Goal: Information Seeking & Learning: Learn about a topic

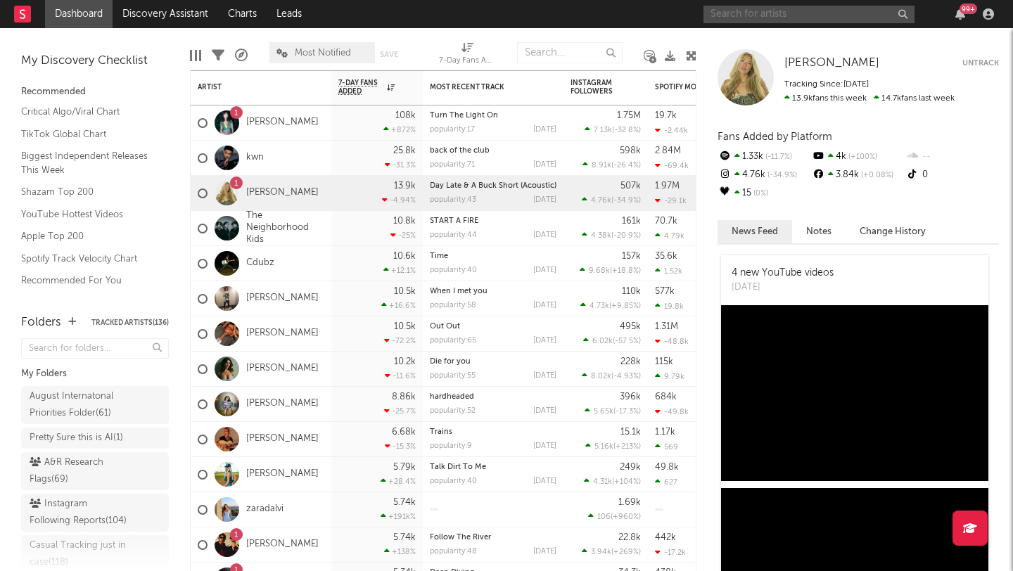
click at [752, 15] on input "text" at bounding box center [809, 15] width 211 height 18
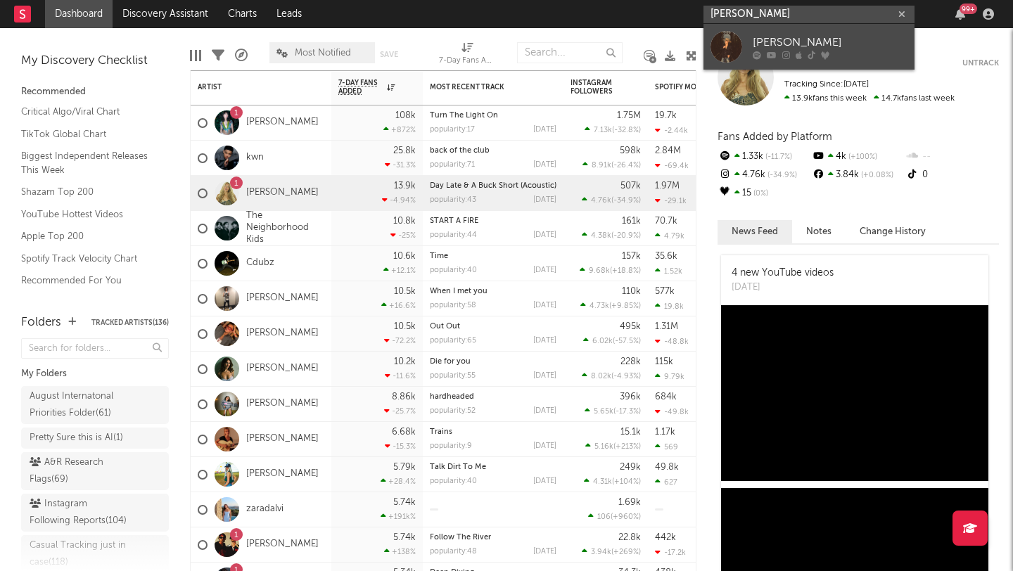
type input "caden wallace"
click at [751, 30] on link "Caiden Wallace" at bounding box center [809, 47] width 211 height 46
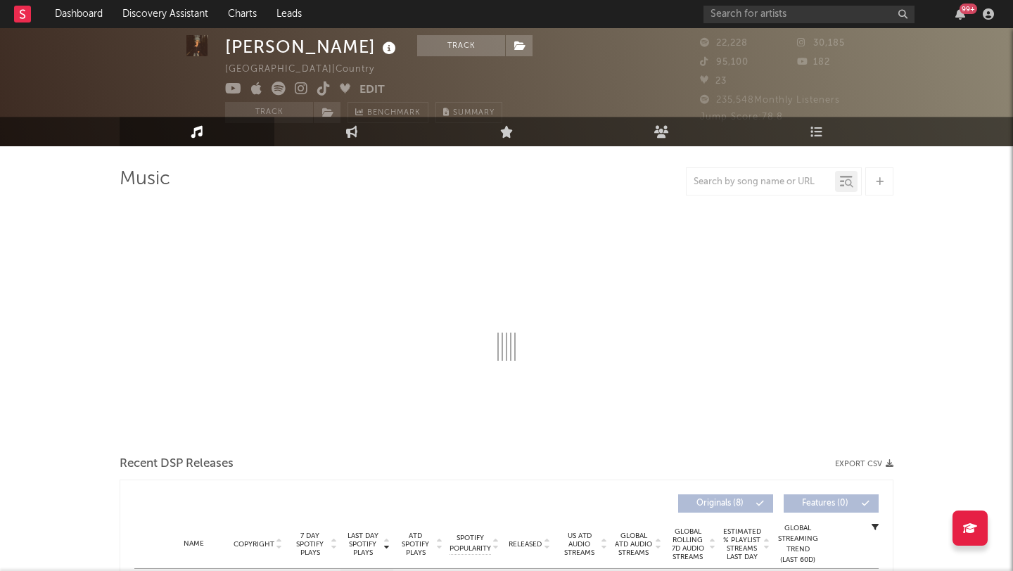
select select "6m"
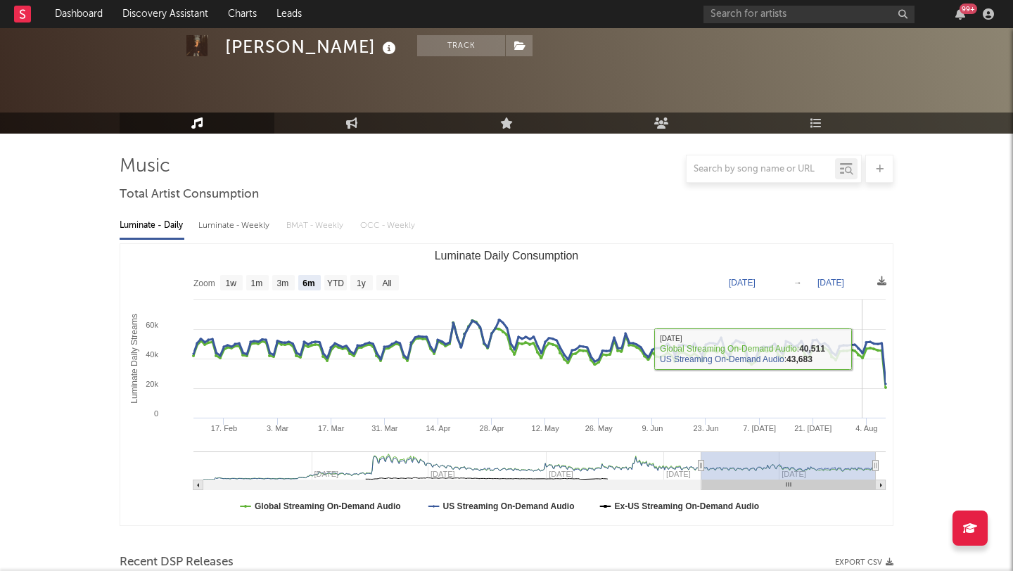
scroll to position [380, 0]
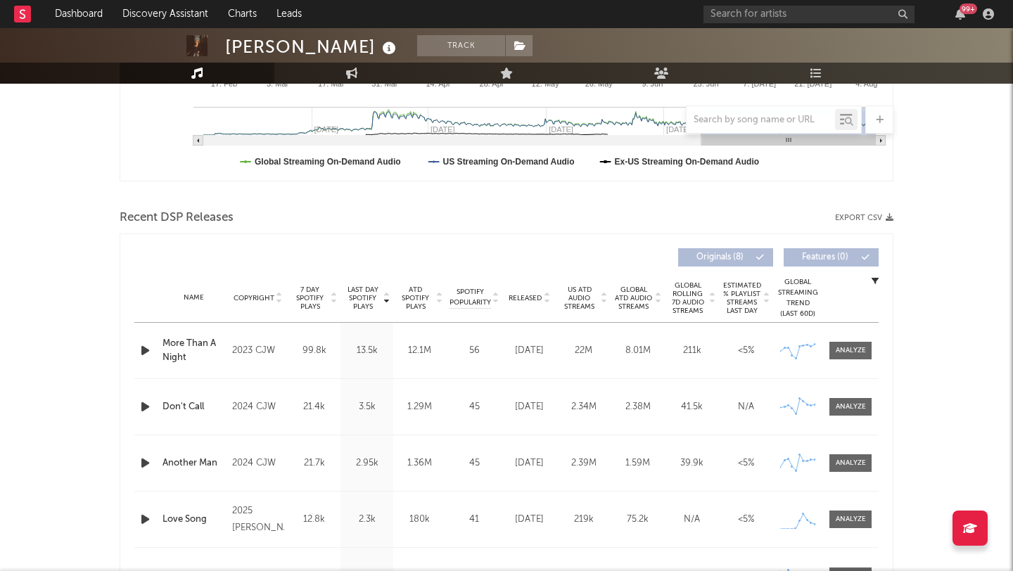
click at [527, 297] on span "Released" at bounding box center [525, 298] width 33 height 8
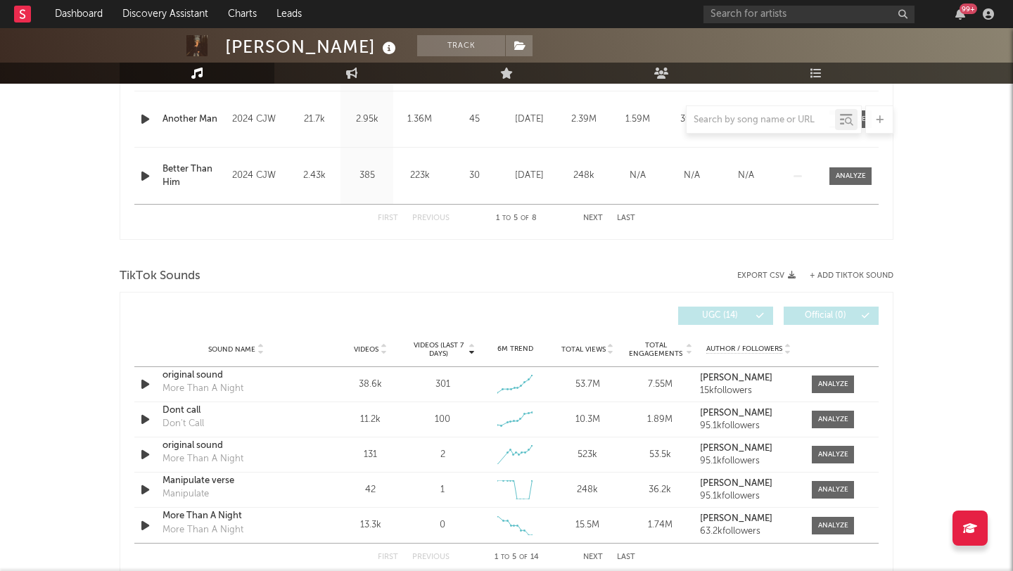
scroll to position [780, 0]
click at [821, 386] on div at bounding box center [833, 385] width 30 height 11
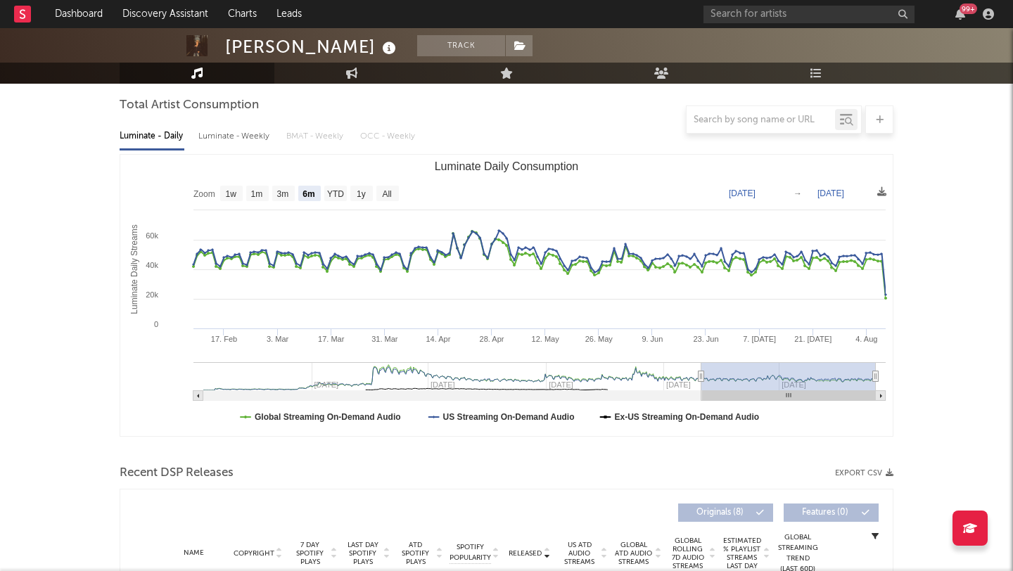
scroll to position [63, 0]
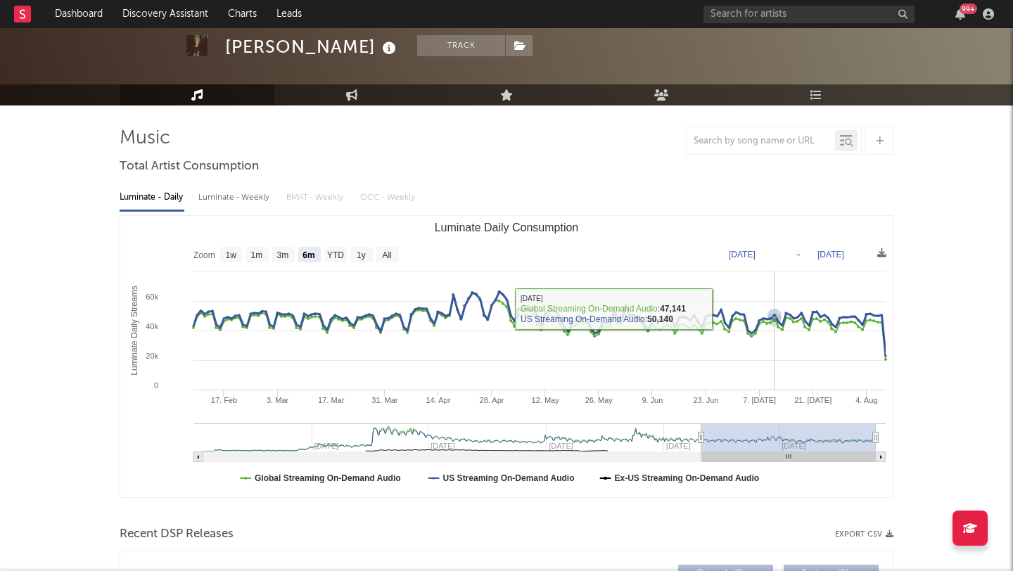
select select "6m"
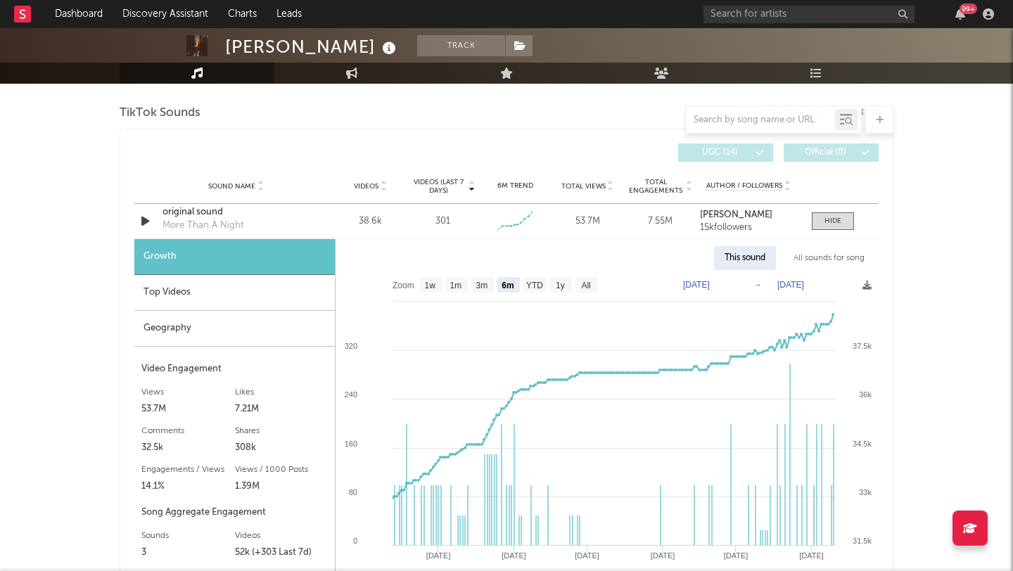
scroll to position [996, 0]
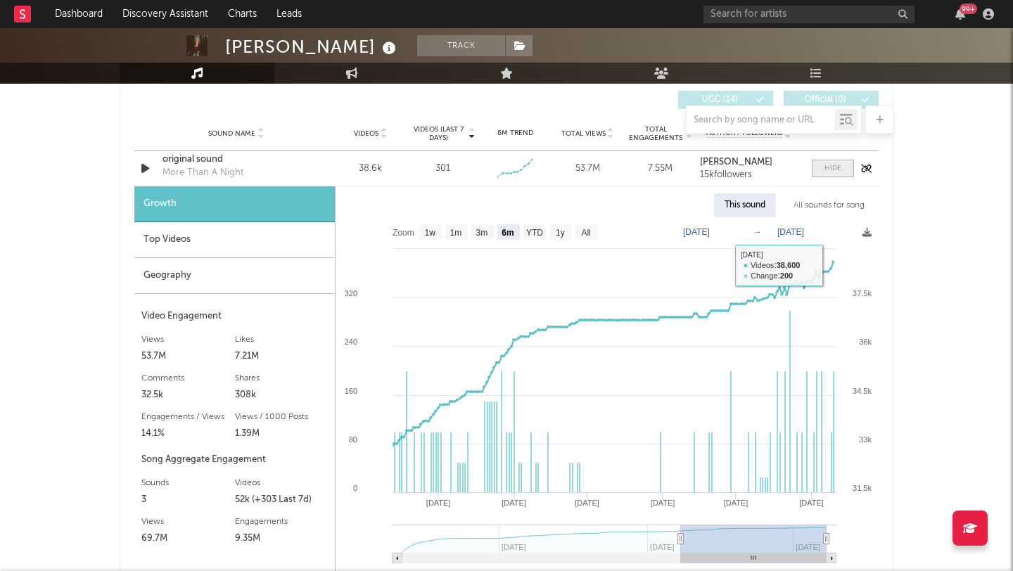
click at [837, 174] on span at bounding box center [833, 169] width 42 height 18
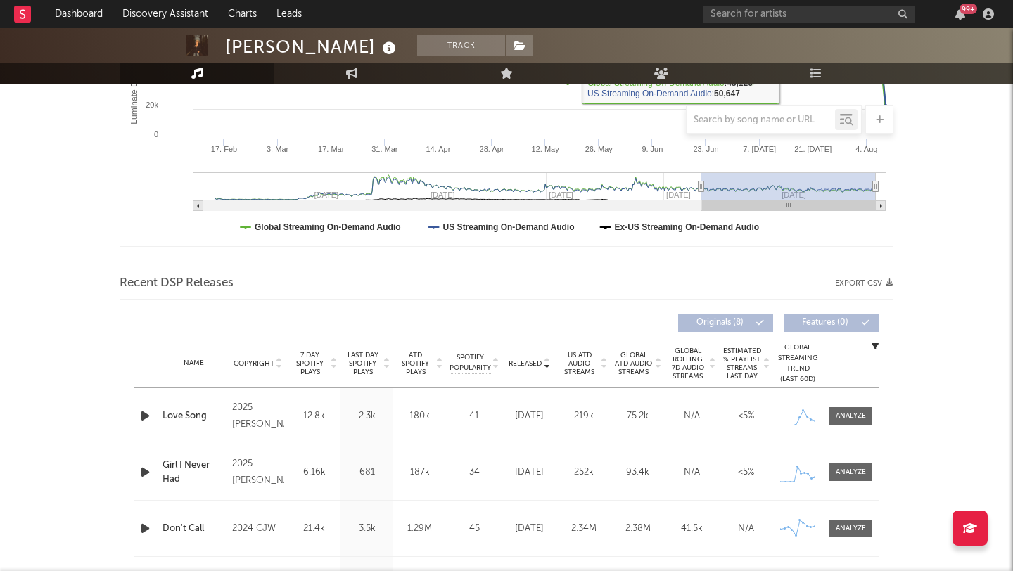
scroll to position [451, 0]
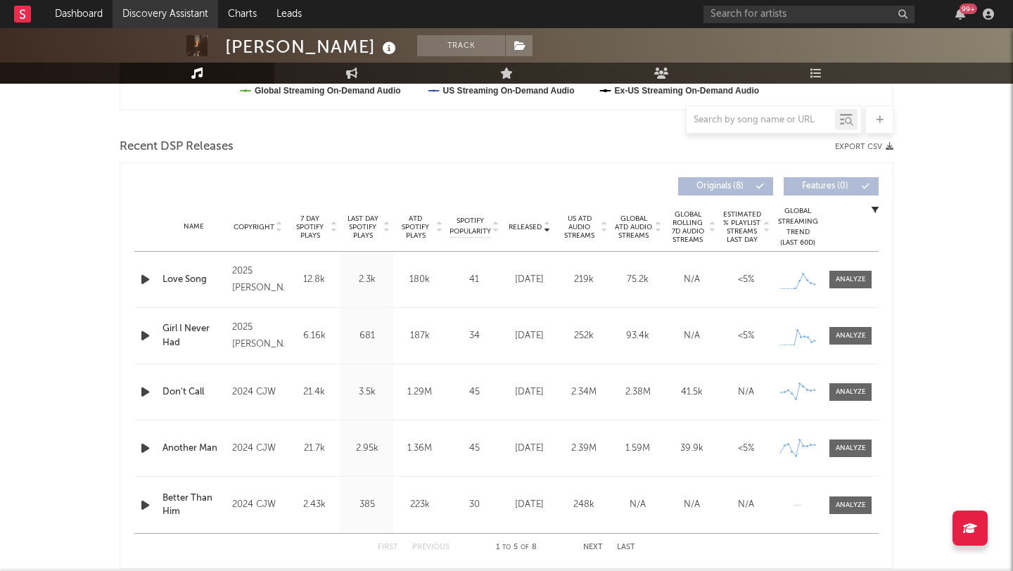
click at [144, 24] on link "Discovery Assistant" at bounding box center [166, 14] width 106 height 28
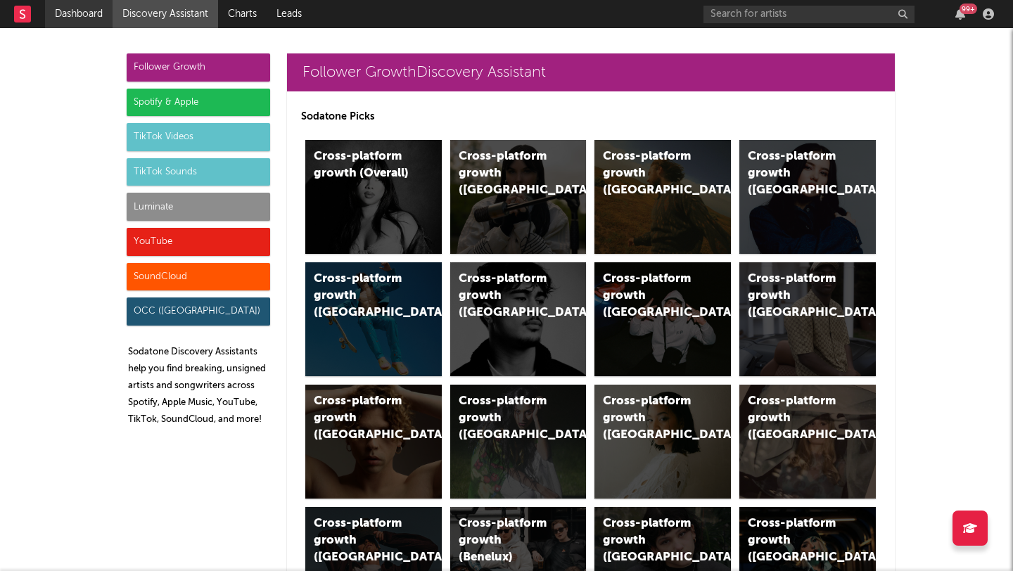
click at [86, 14] on link "Dashboard" at bounding box center [79, 14] width 68 height 28
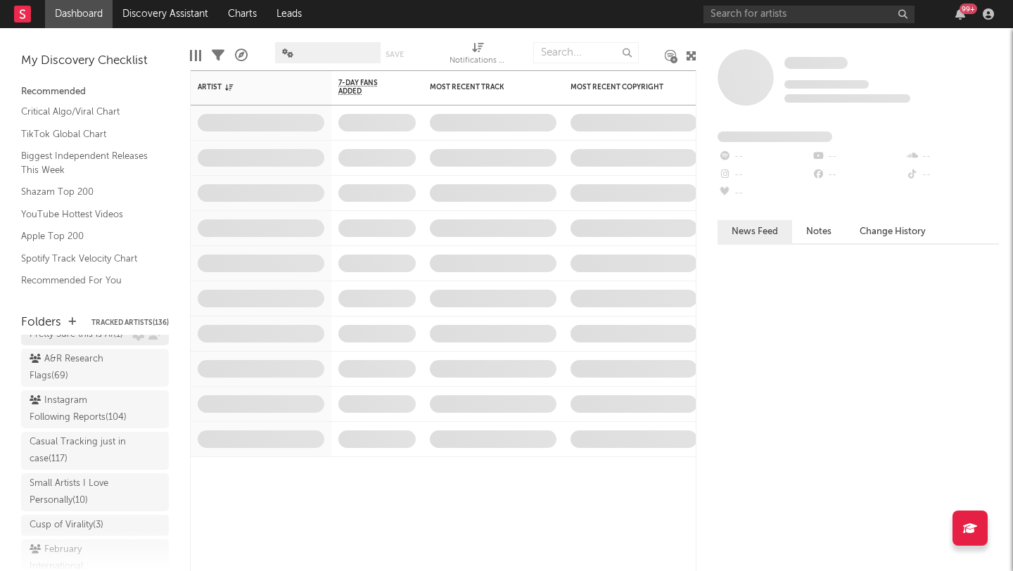
scroll to position [127, 0]
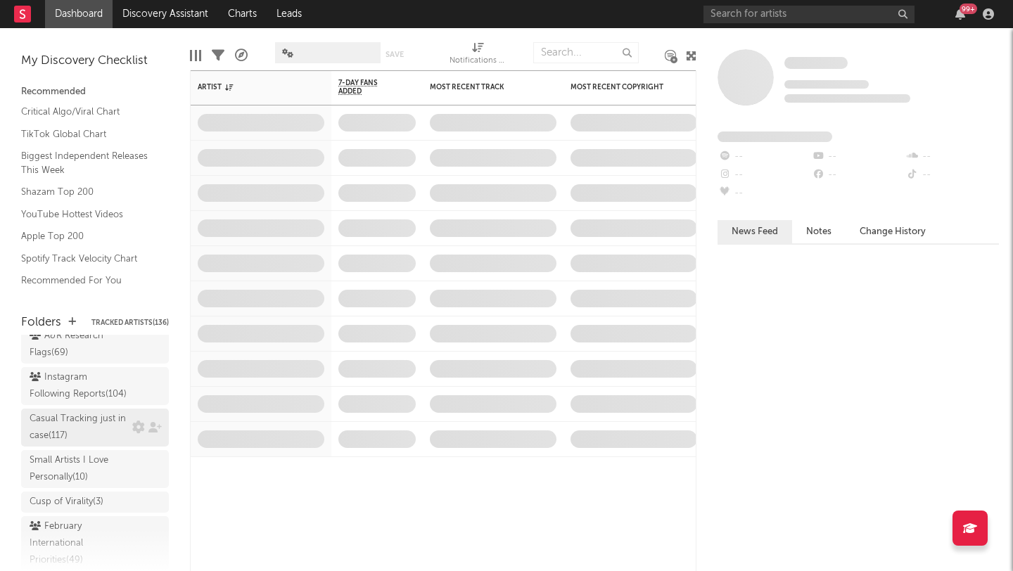
click at [94, 432] on div "Casual Tracking just in case ( 117 )" at bounding box center [79, 428] width 99 height 34
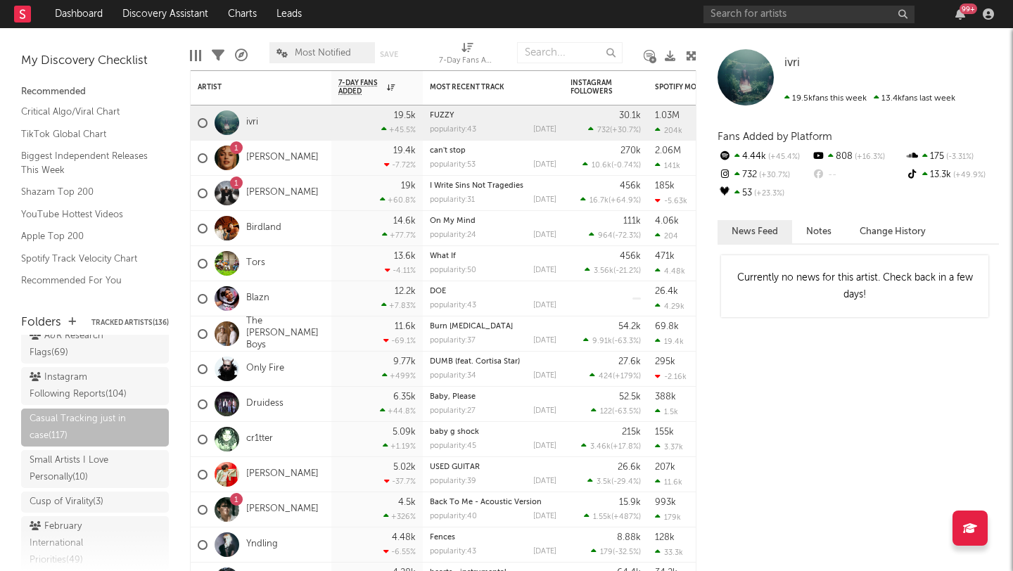
click at [199, 55] on div at bounding box center [200, 55] width 2 height 11
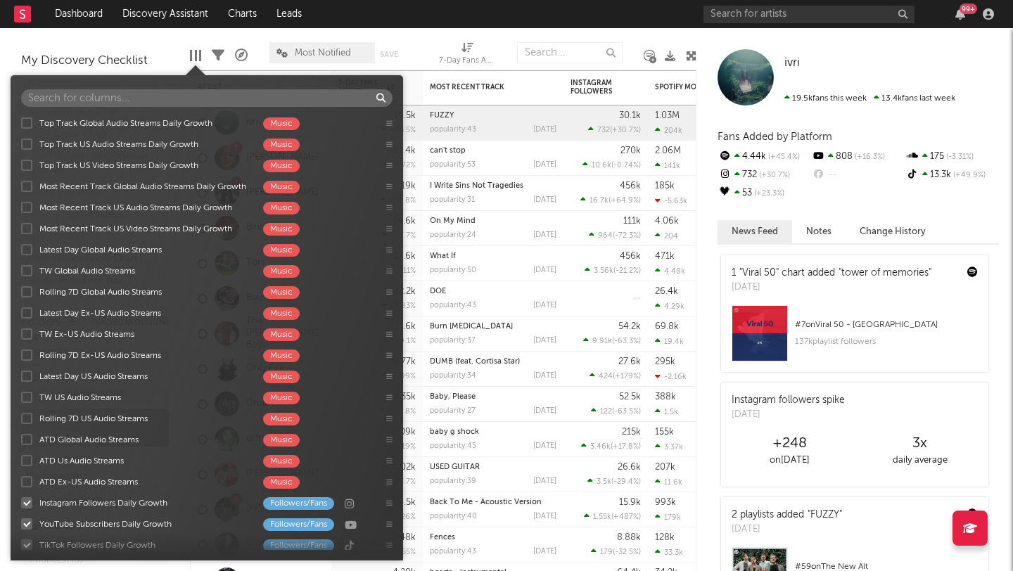
scroll to position [1104, 0]
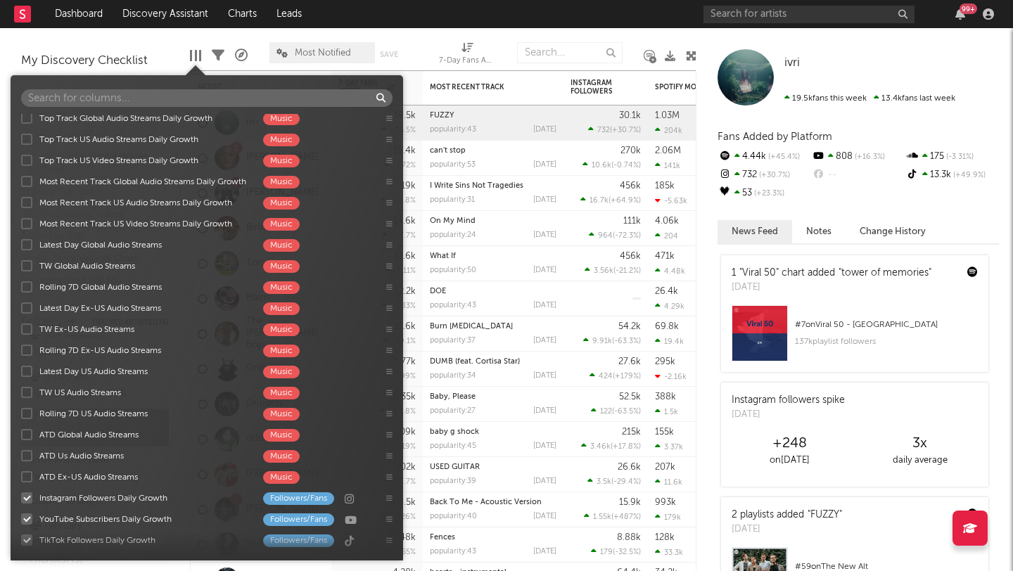
click at [82, 413] on div "Rolling 7D US Audio Streams" at bounding box center [144, 414] width 210 height 13
click at [21, 413] on input "Rolling 7D US Audio Streams Music" at bounding box center [21, 414] width 0 height 14
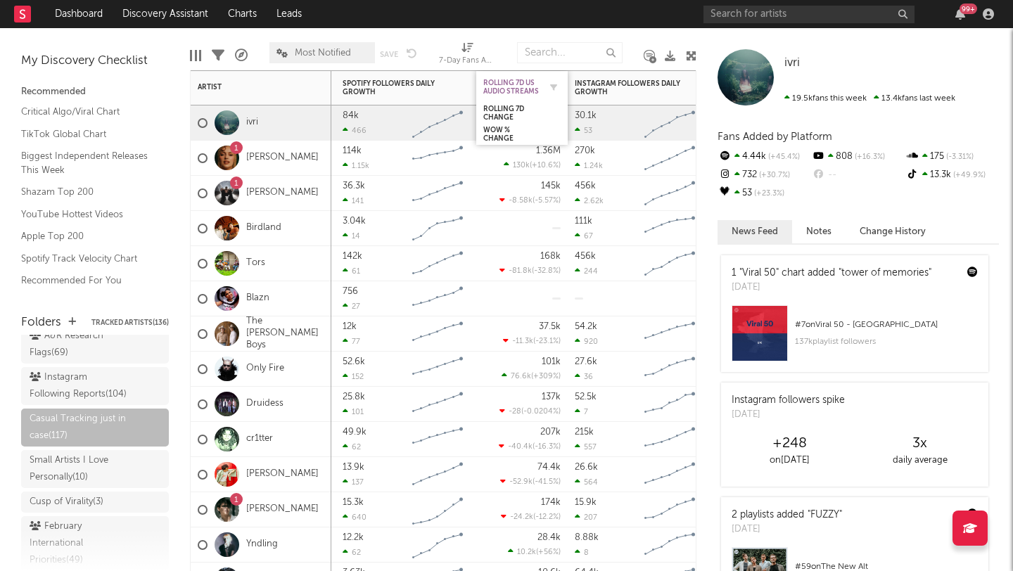
click at [509, 84] on div "Rolling 7D US Audio Streams" at bounding box center [511, 87] width 56 height 17
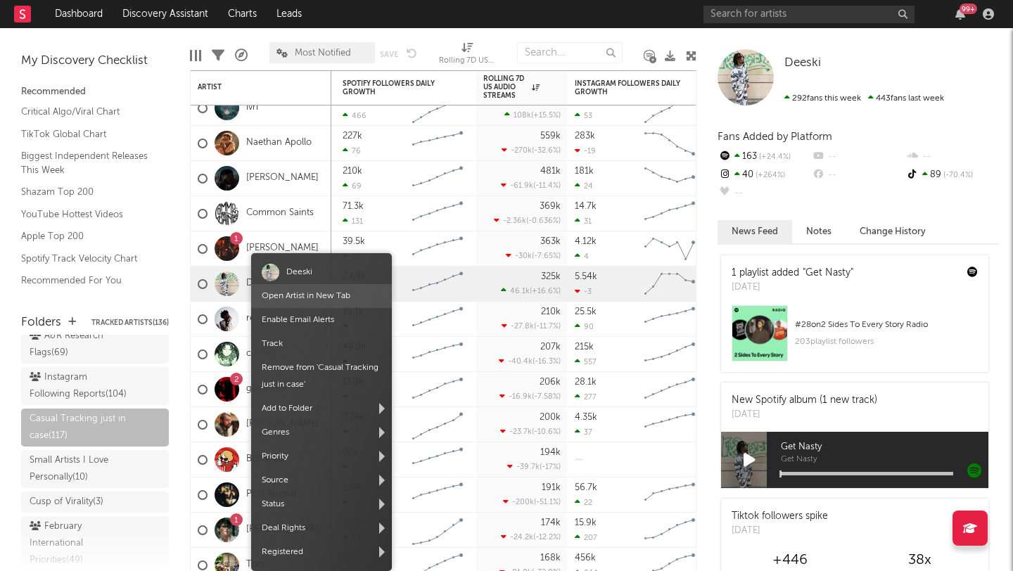
click at [274, 295] on link "Open Artist in New Tab" at bounding box center [306, 296] width 89 height 8
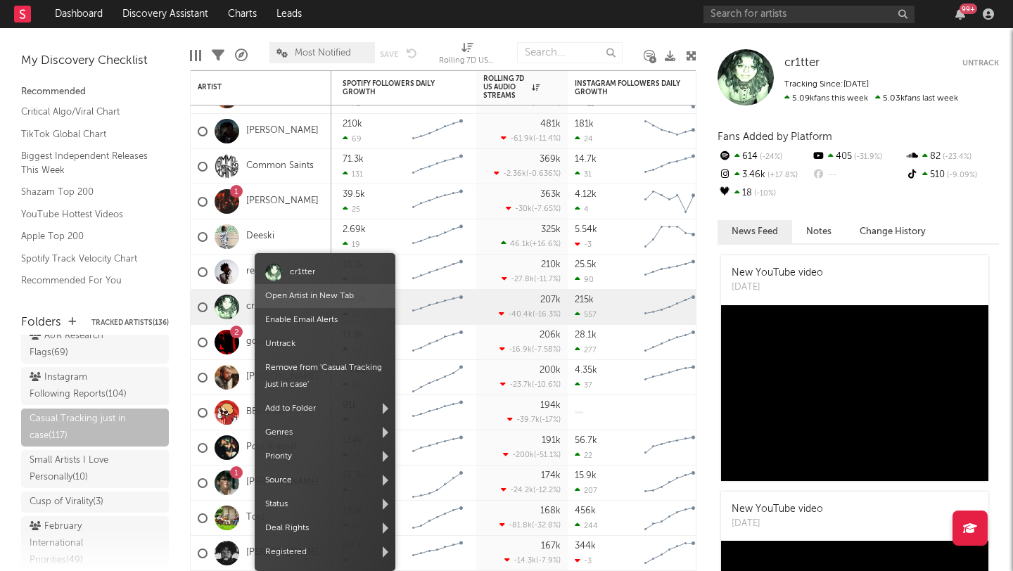
click at [279, 303] on span "Open Artist in New Tab" at bounding box center [325, 296] width 141 height 24
click at [292, 297] on link "Open Artist in New Tab" at bounding box center [310, 296] width 89 height 8
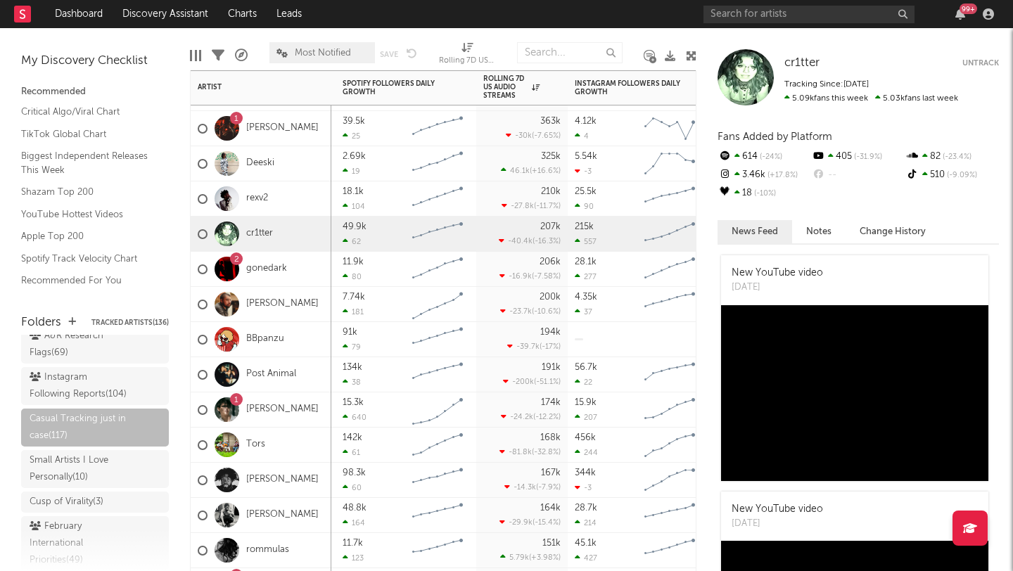
click at [313, 306] on div "Ivan Castro" at bounding box center [261, 304] width 141 height 35
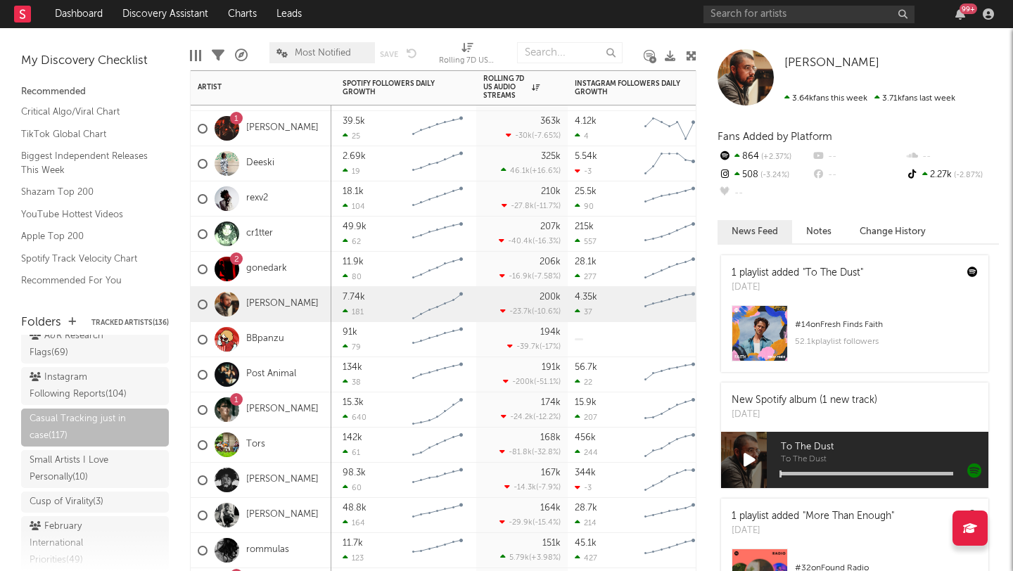
click at [307, 268] on div "2 gonedark" at bounding box center [261, 269] width 141 height 35
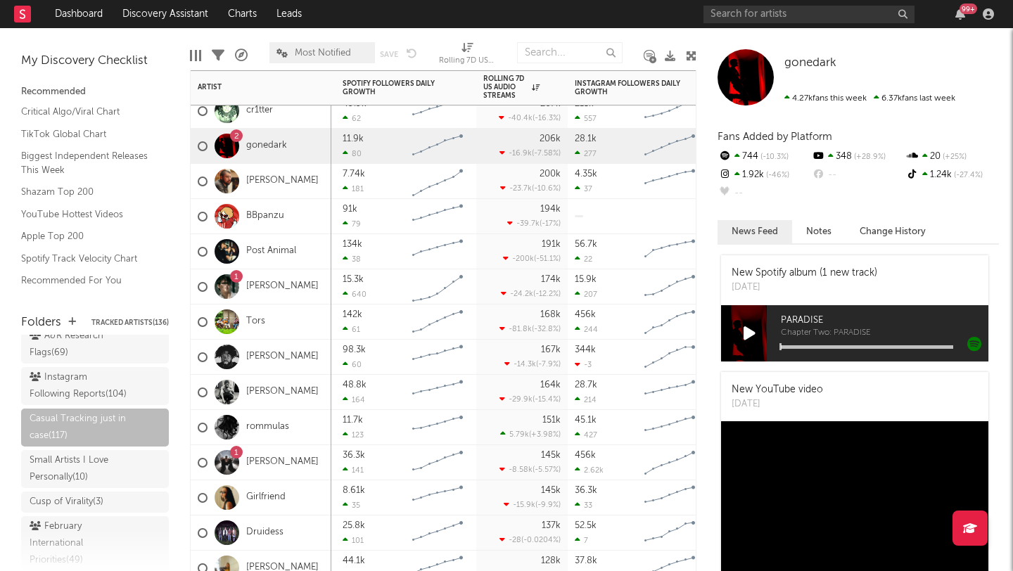
click at [320, 299] on div "1 Benjamin Steer" at bounding box center [261, 287] width 141 height 35
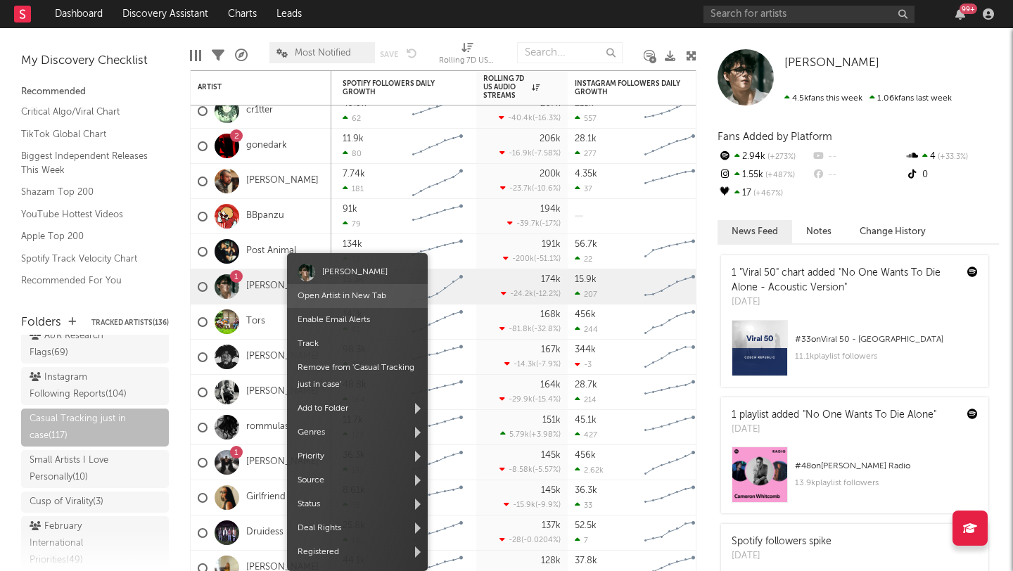
click at [317, 295] on link "Open Artist in New Tab" at bounding box center [342, 296] width 89 height 8
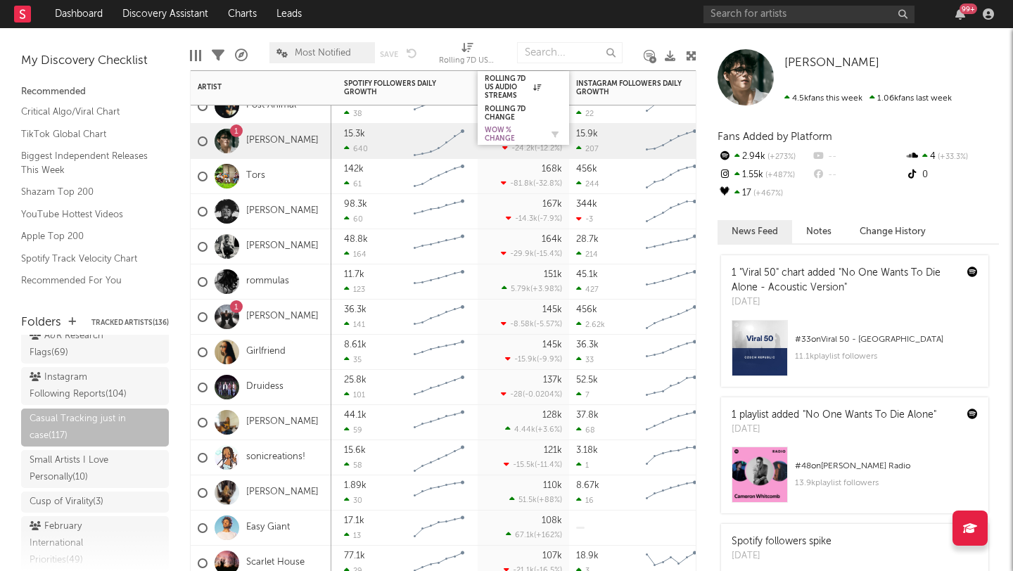
click at [502, 135] on div "WoW % Change" at bounding box center [513, 134] width 56 height 17
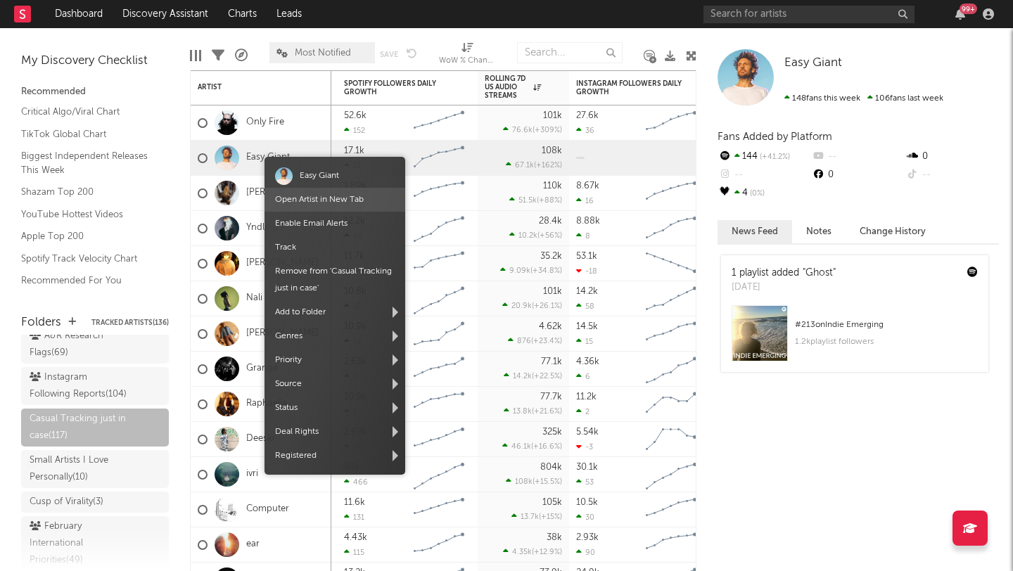
click at [304, 199] on link "Open Artist in New Tab" at bounding box center [319, 200] width 89 height 8
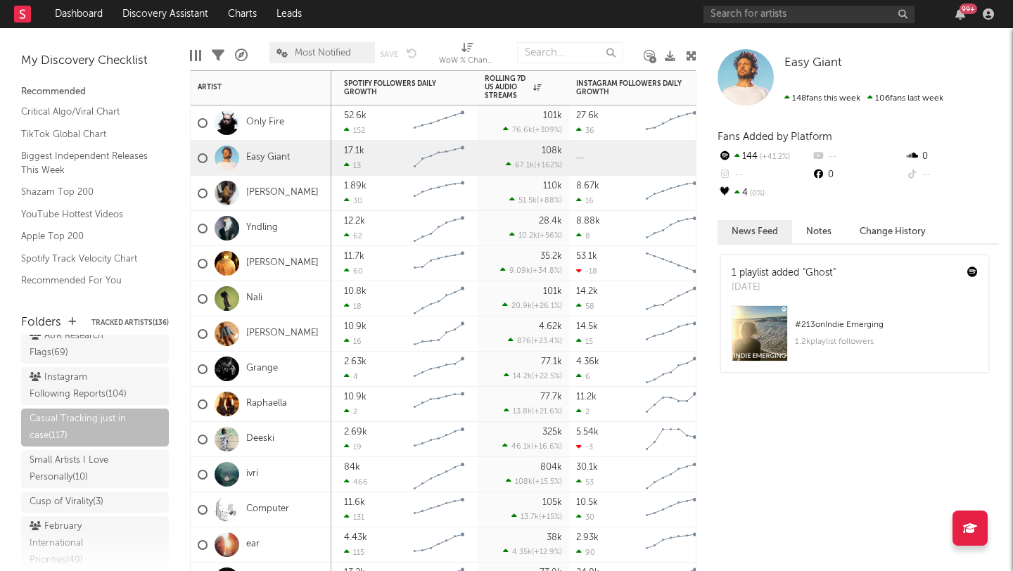
click at [284, 191] on div "fliss" at bounding box center [261, 193] width 141 height 35
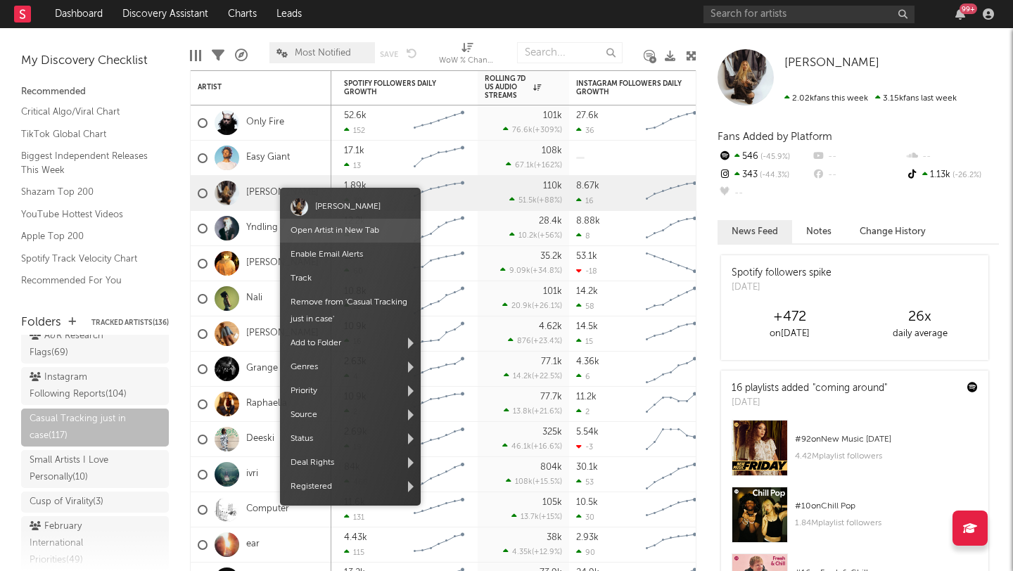
click at [340, 235] on span "Open Artist in New Tab" at bounding box center [350, 231] width 141 height 24
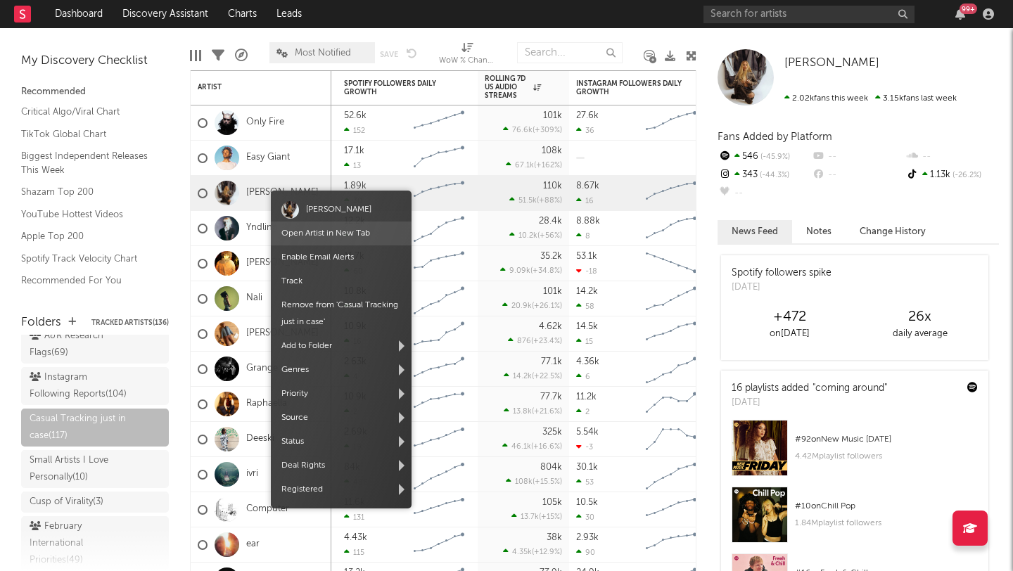
click at [313, 229] on link "Open Artist in New Tab" at bounding box center [325, 233] width 89 height 8
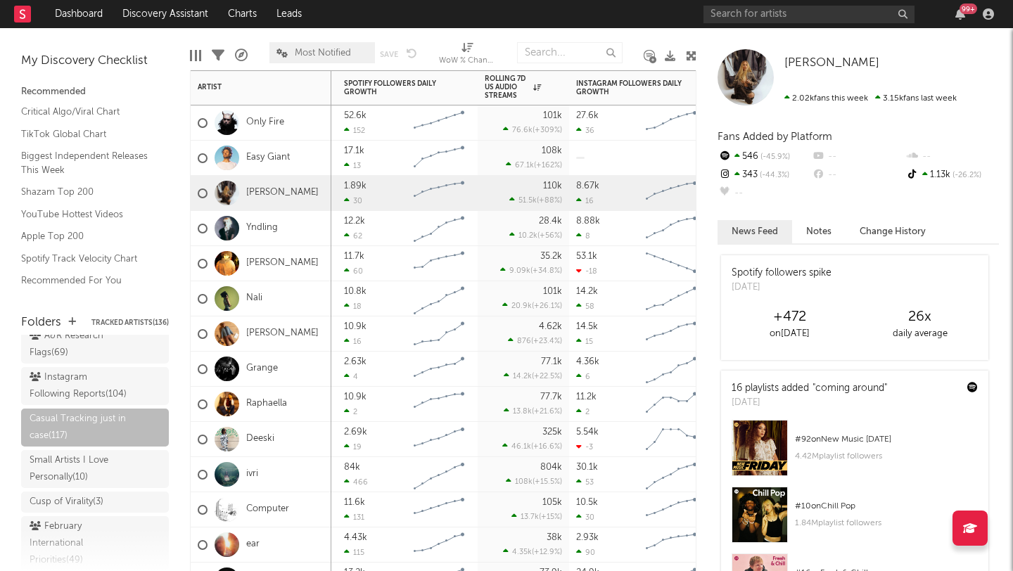
click at [305, 231] on div "Yndling" at bounding box center [261, 228] width 141 height 35
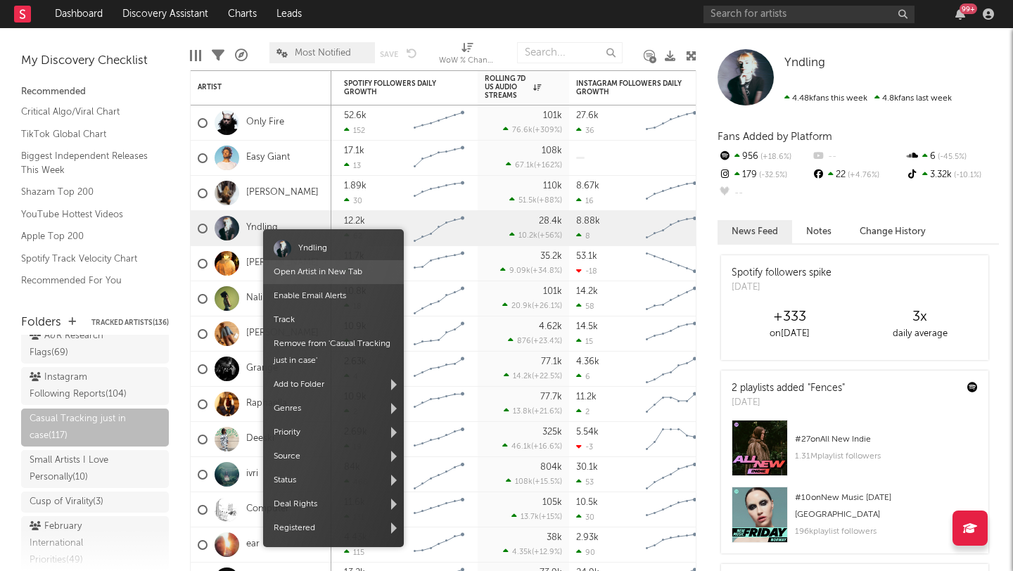
click at [308, 276] on link "Open Artist in New Tab" at bounding box center [318, 272] width 89 height 8
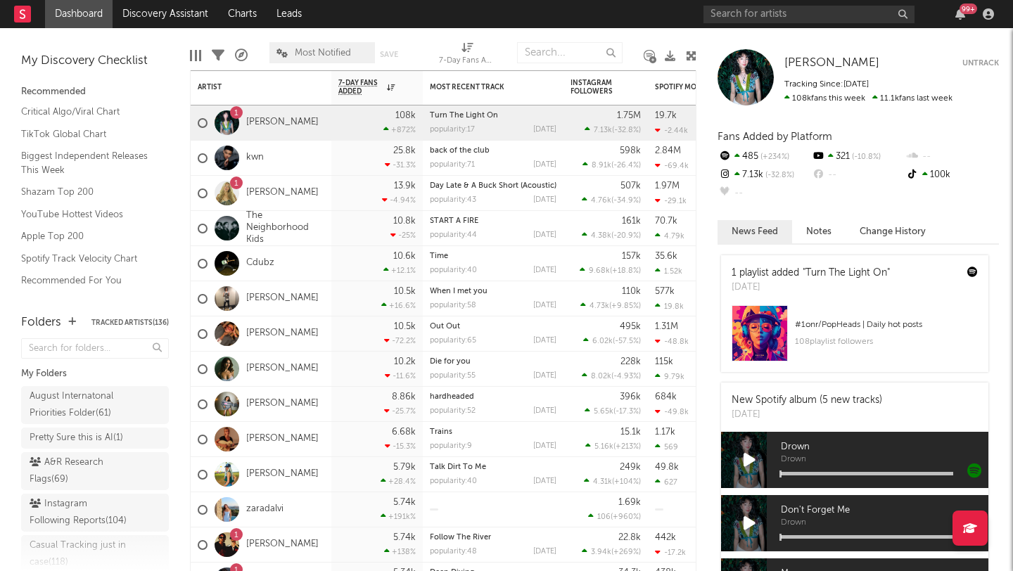
scroll to position [163, 0]
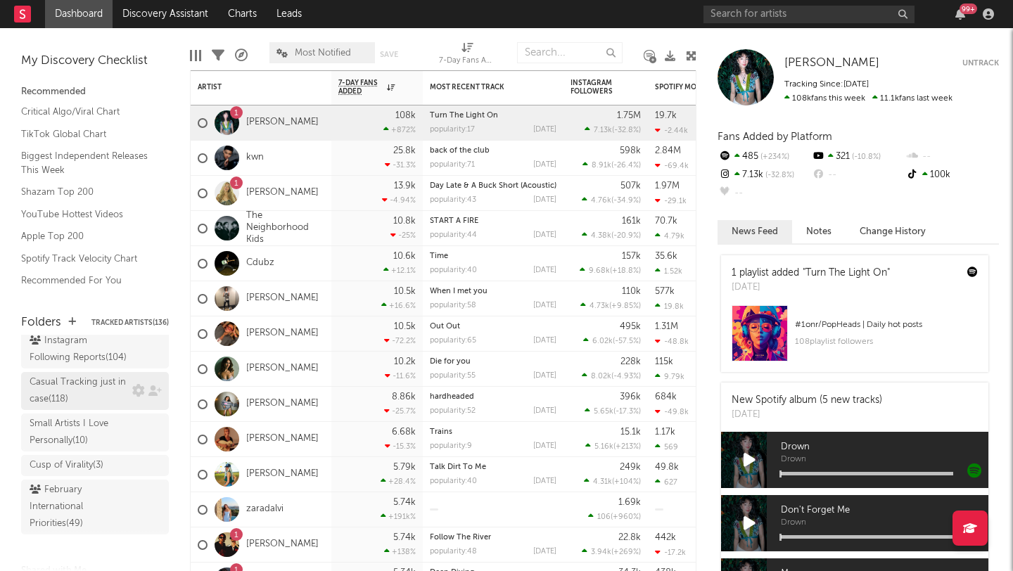
click at [81, 388] on div "Casual Tracking just in case ( 118 )" at bounding box center [79, 391] width 99 height 34
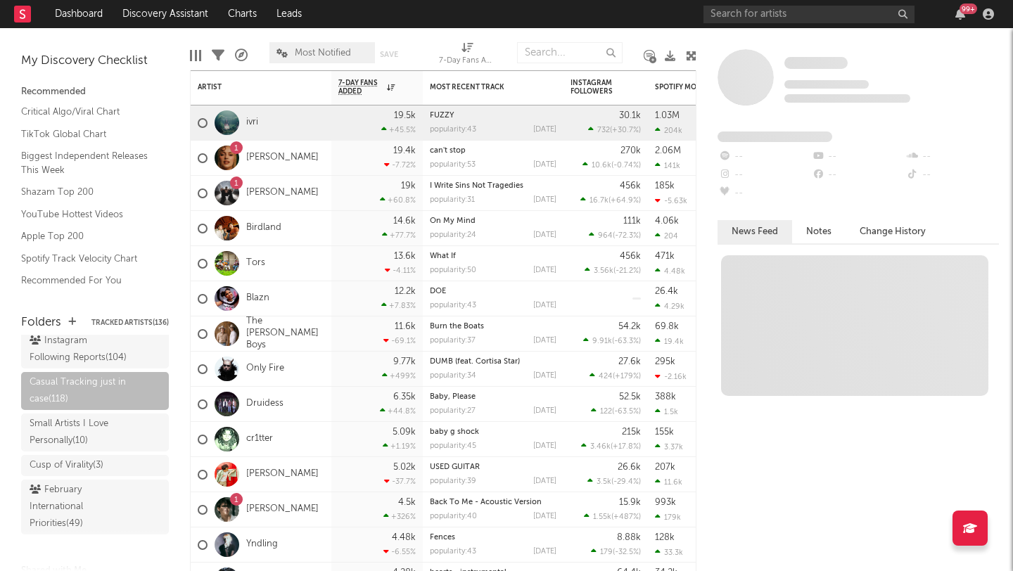
click at [198, 55] on div at bounding box center [195, 55] width 11 height 11
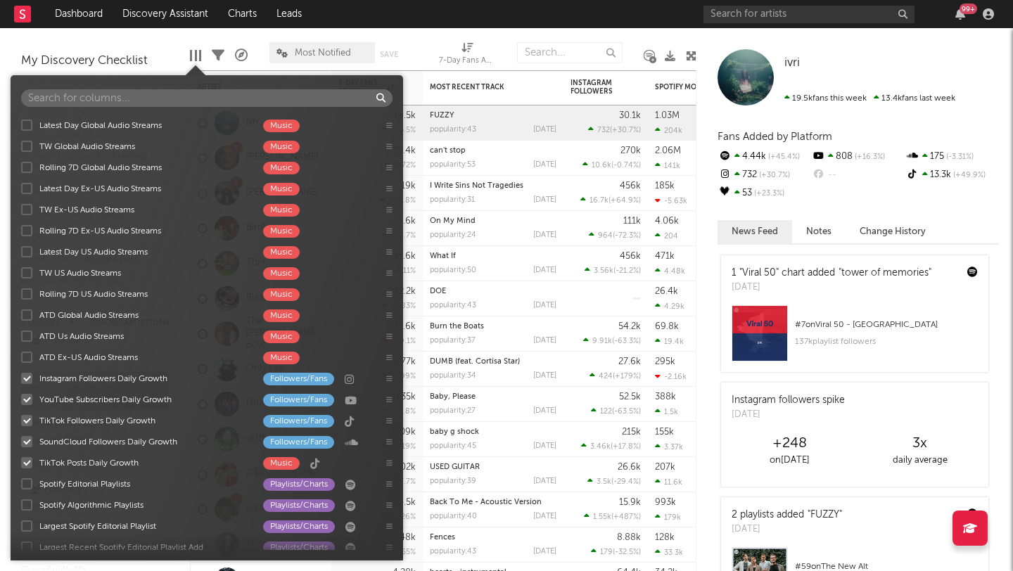
scroll to position [1228, 0]
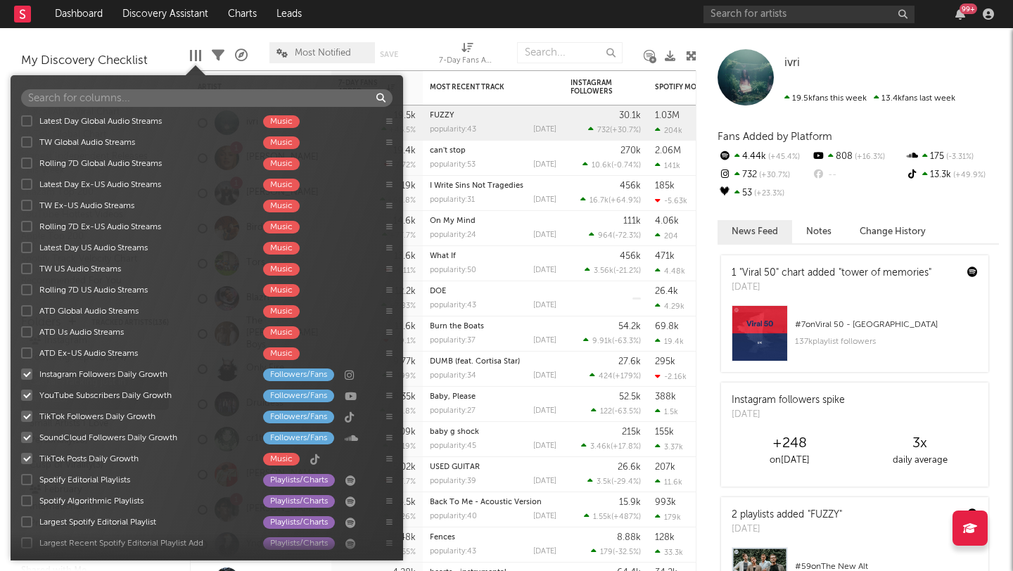
click at [25, 289] on div at bounding box center [26, 289] width 11 height 11
click at [21, 289] on input "Rolling 7D US Audio Streams Music" at bounding box center [21, 290] width 0 height 14
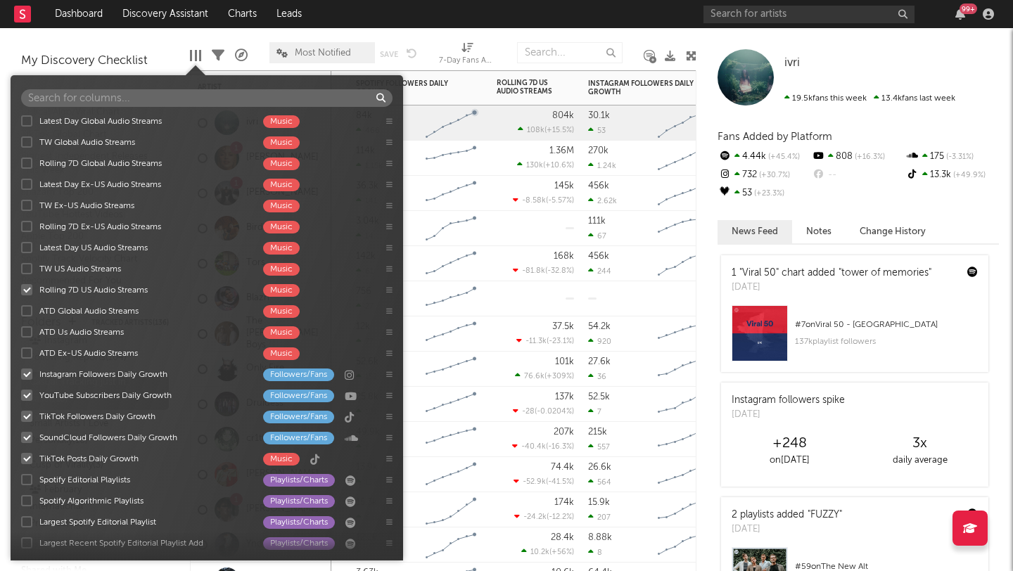
click at [502, 170] on div "1.36M 130k ( +10.6 % )" at bounding box center [535, 158] width 77 height 34
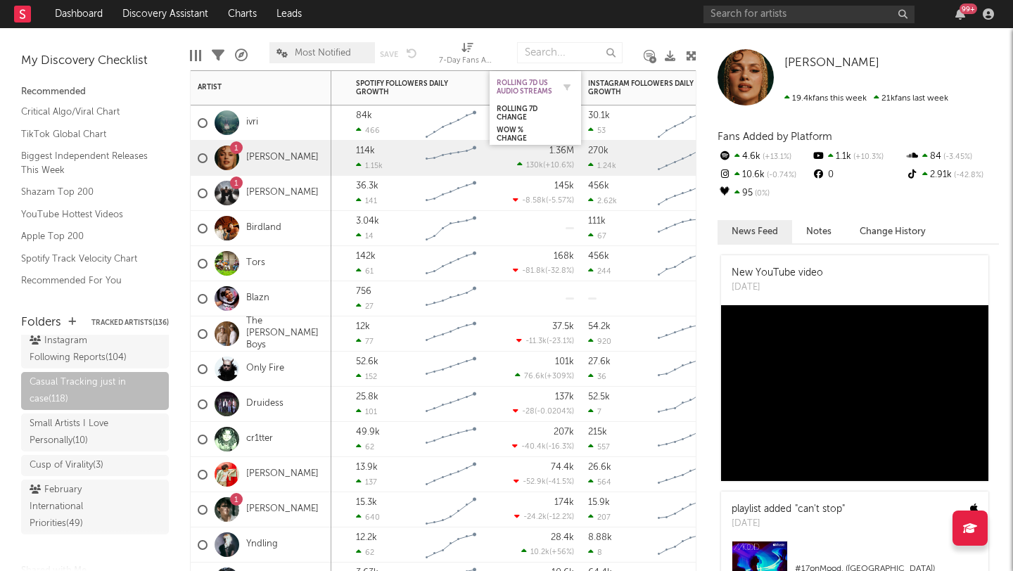
click at [545, 87] on div "Rolling 7D US Audio Streams" at bounding box center [525, 87] width 56 height 17
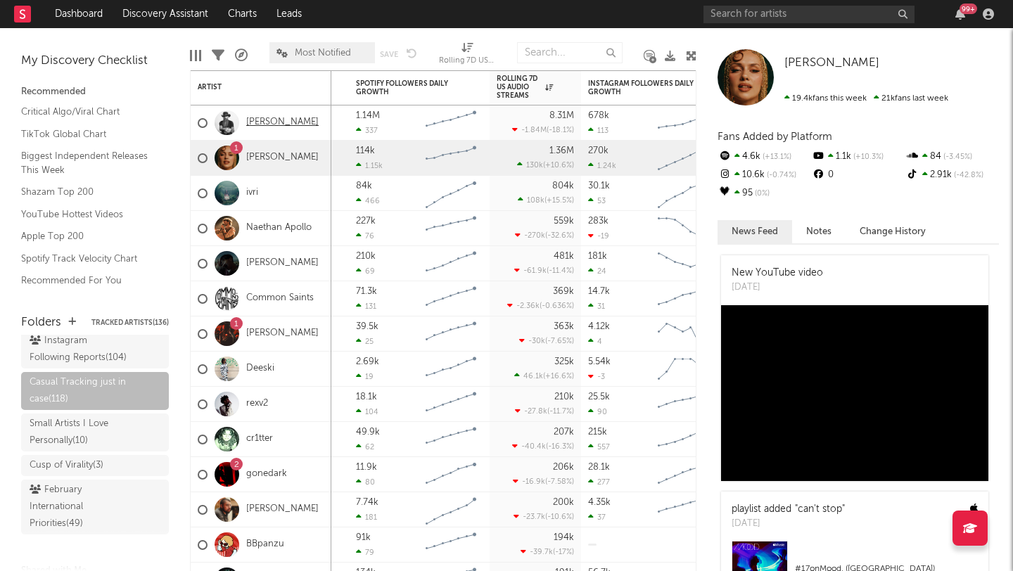
click at [272, 123] on link "Cody Jinks" at bounding box center [282, 123] width 72 height 12
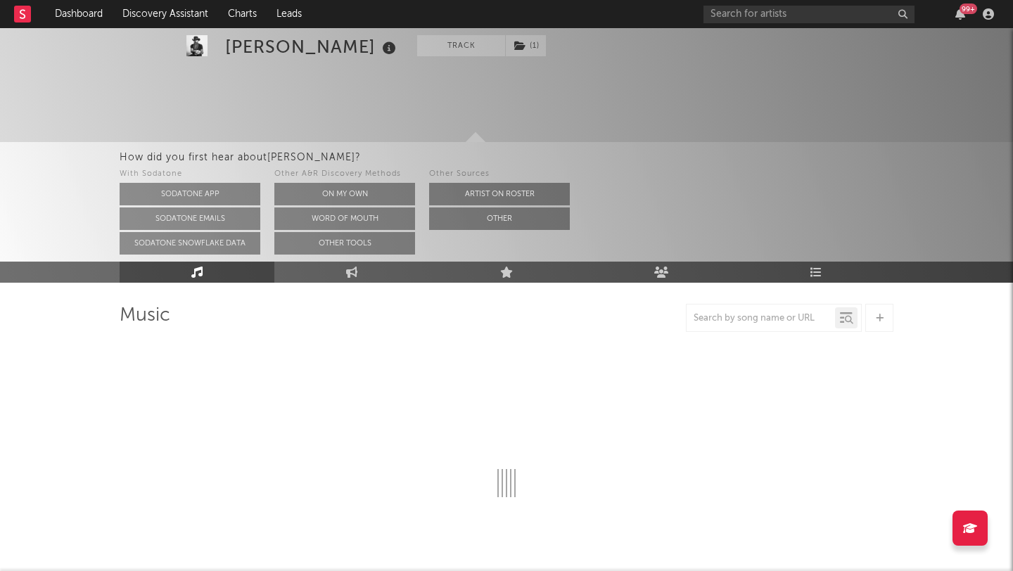
scroll to position [65, 0]
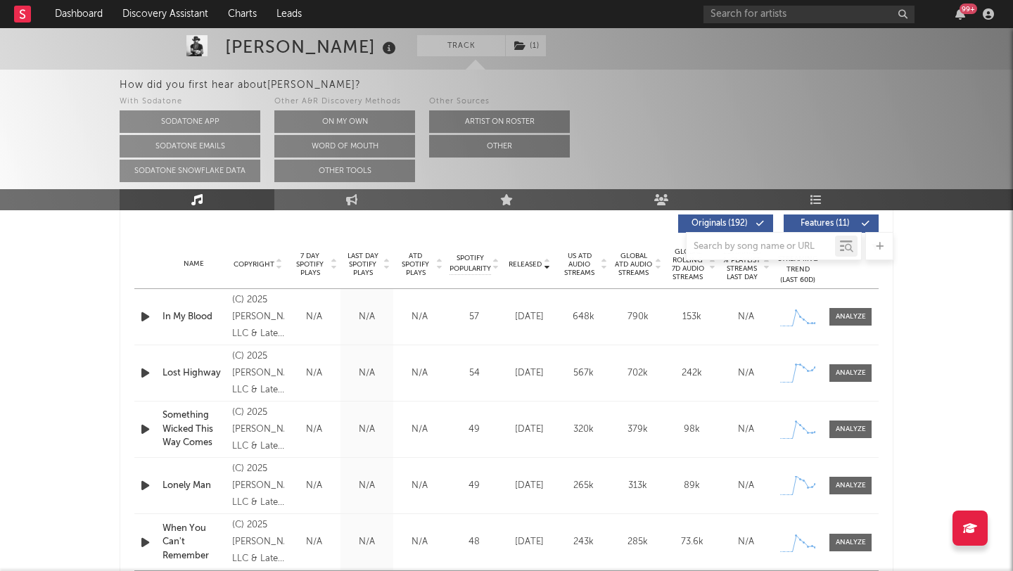
select select "6m"
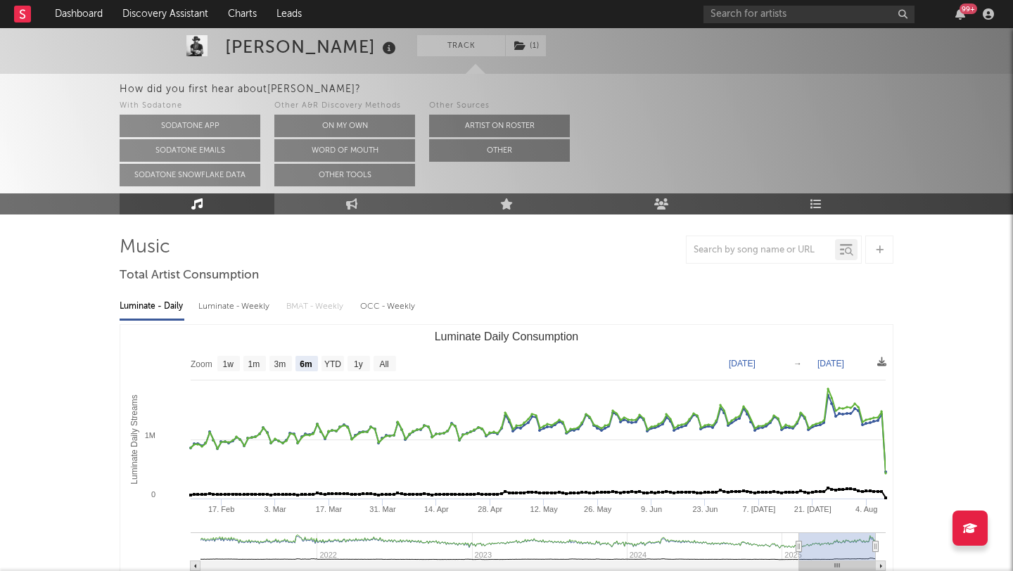
scroll to position [0, 0]
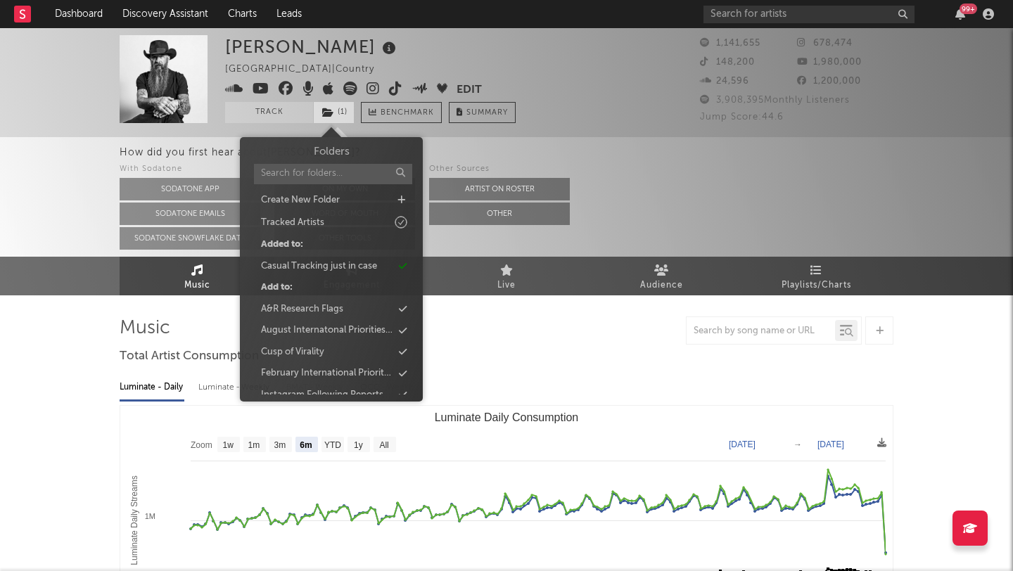
click at [330, 110] on icon at bounding box center [328, 113] width 12 height 10
click at [346, 270] on div "Casual Tracking just in case" at bounding box center [319, 267] width 116 height 14
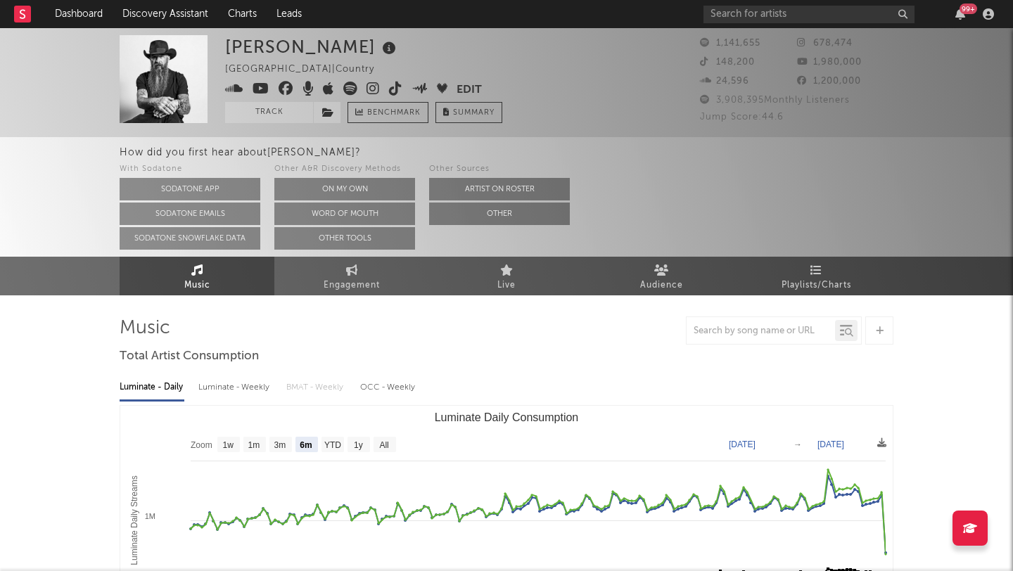
click at [500, 341] on div at bounding box center [507, 331] width 774 height 28
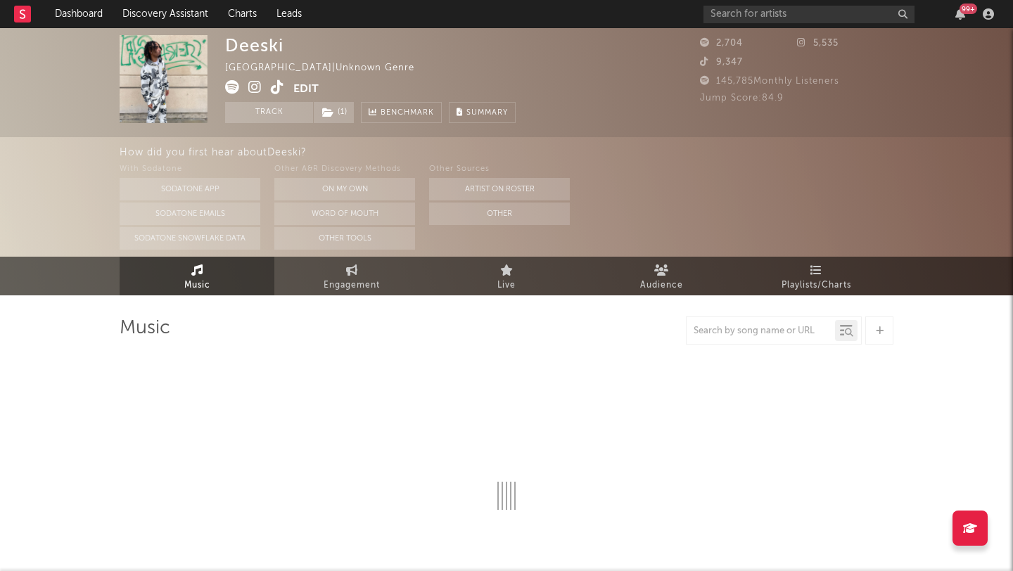
select select "1w"
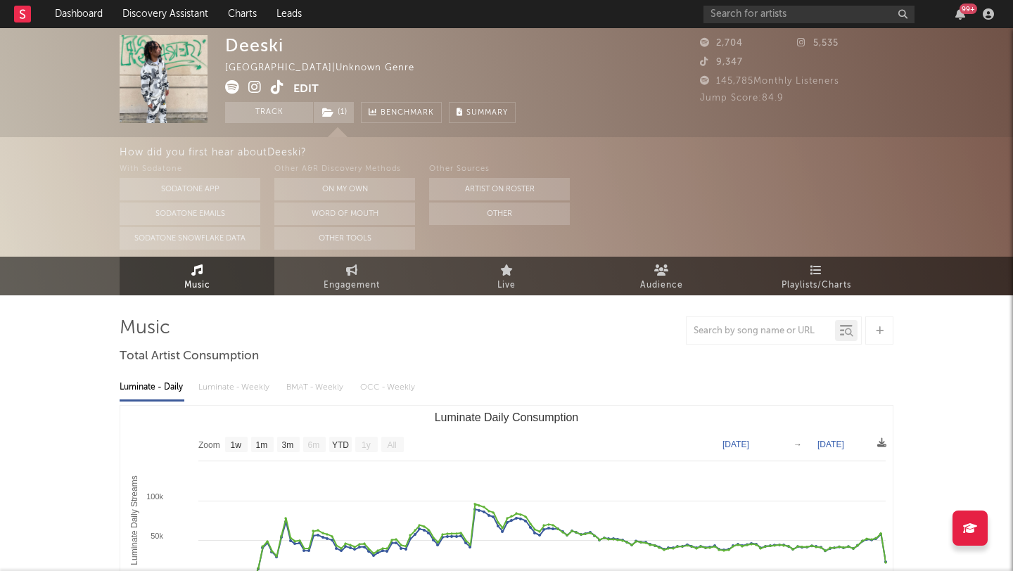
click at [273, 84] on icon at bounding box center [277, 87] width 13 height 14
click at [761, 7] on input "text" at bounding box center [809, 15] width 211 height 18
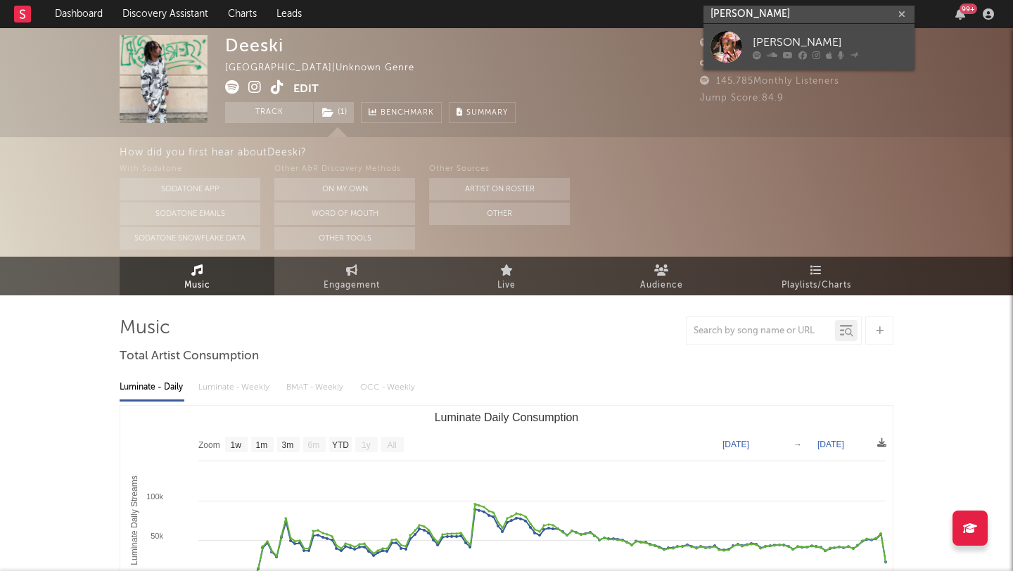
type input "austin crute"
click at [714, 42] on div at bounding box center [727, 47] width 32 height 32
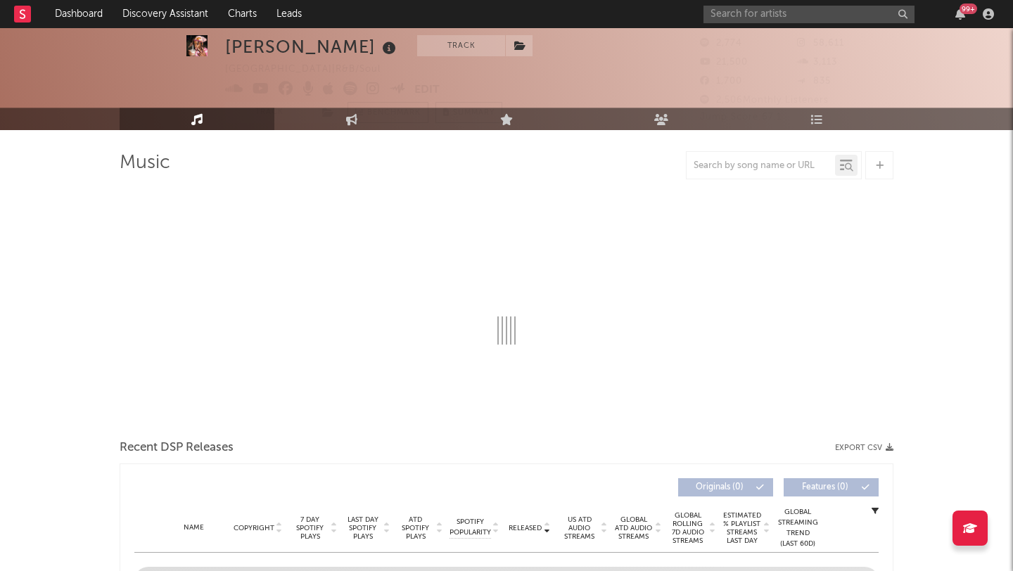
scroll to position [42, 0]
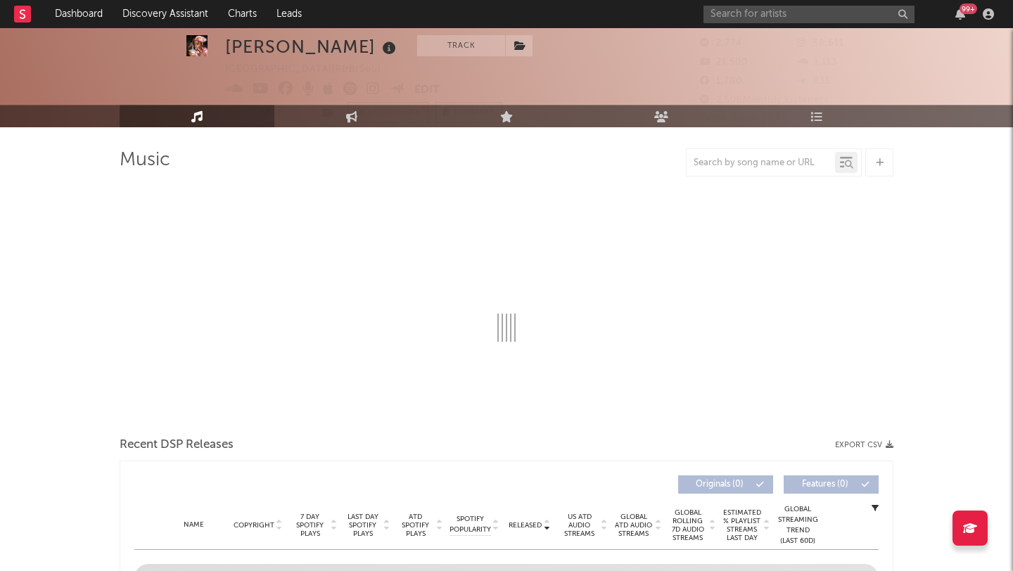
select select "6m"
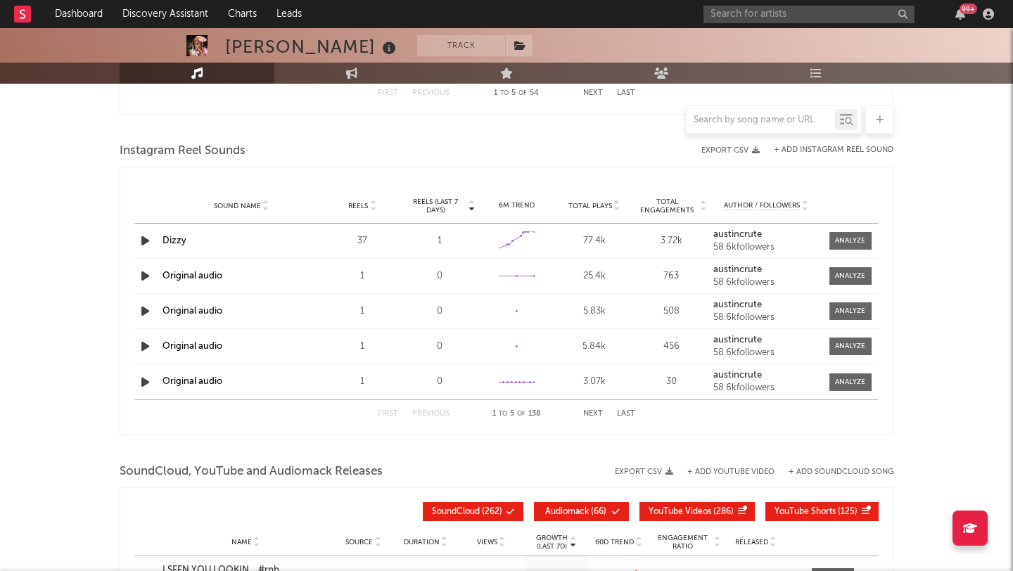
scroll to position [0, 0]
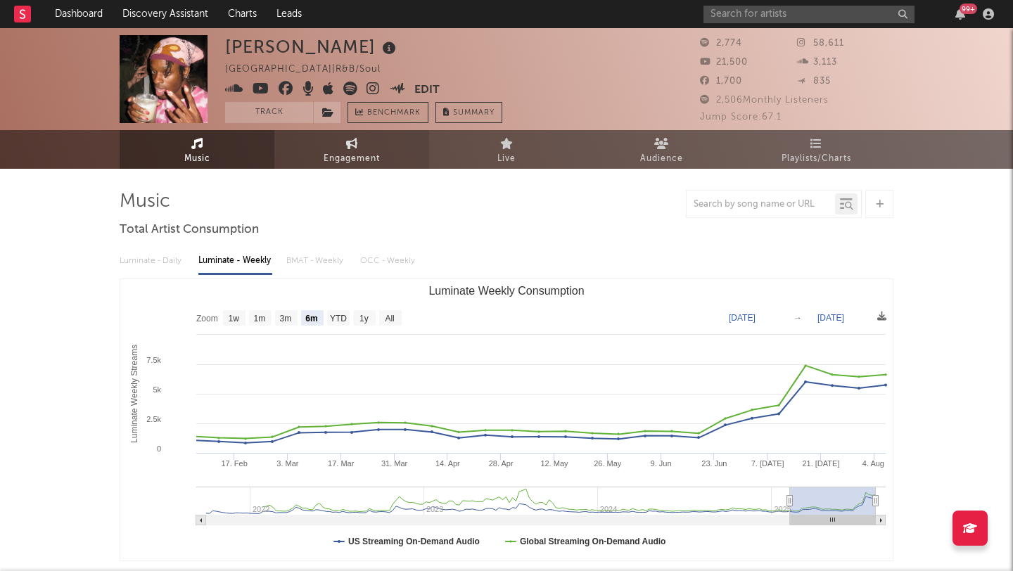
click at [362, 156] on span "Engagement" at bounding box center [352, 159] width 56 height 17
select select "1w"
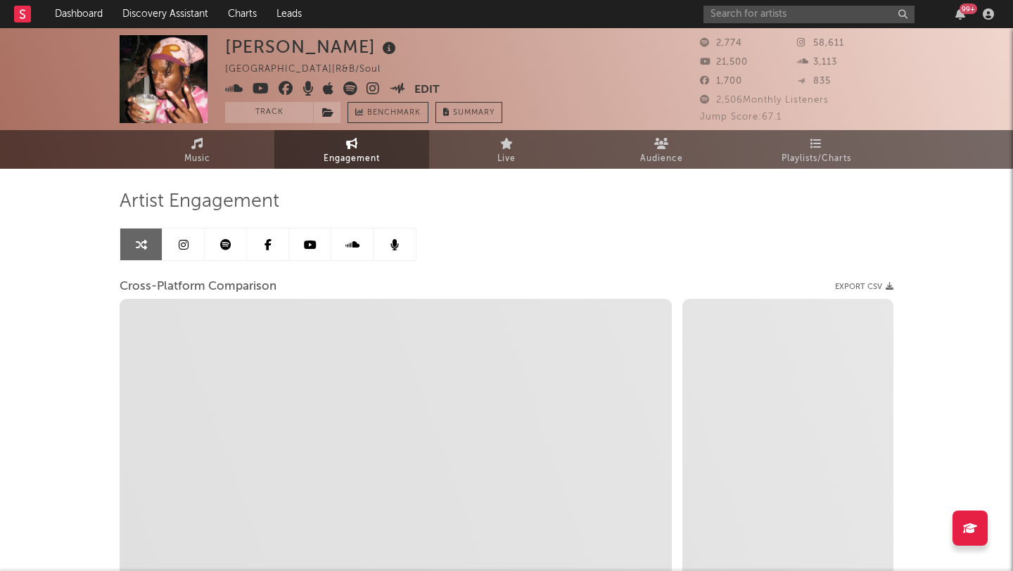
select select "1m"
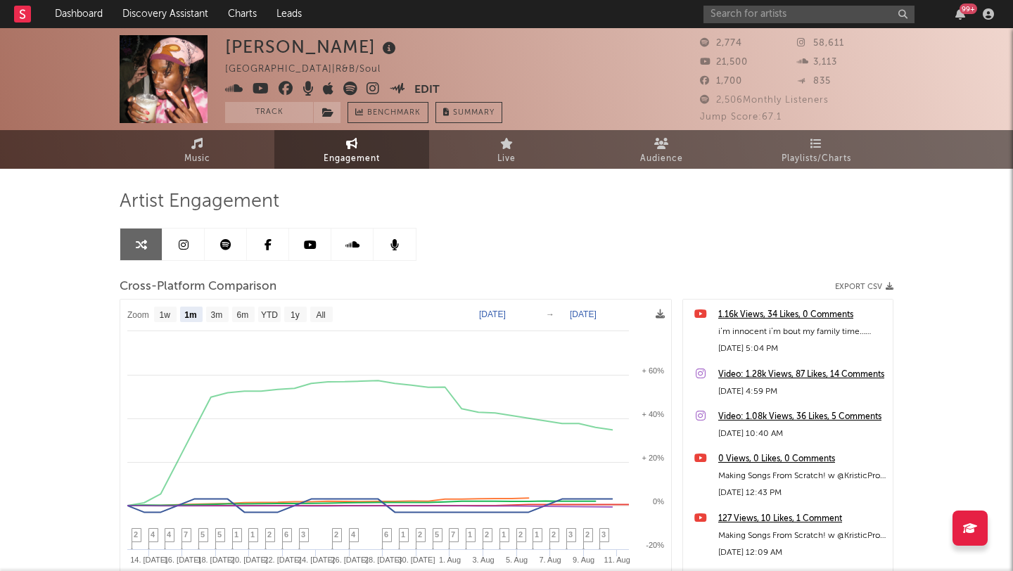
click at [373, 91] on icon at bounding box center [373, 89] width 13 height 14
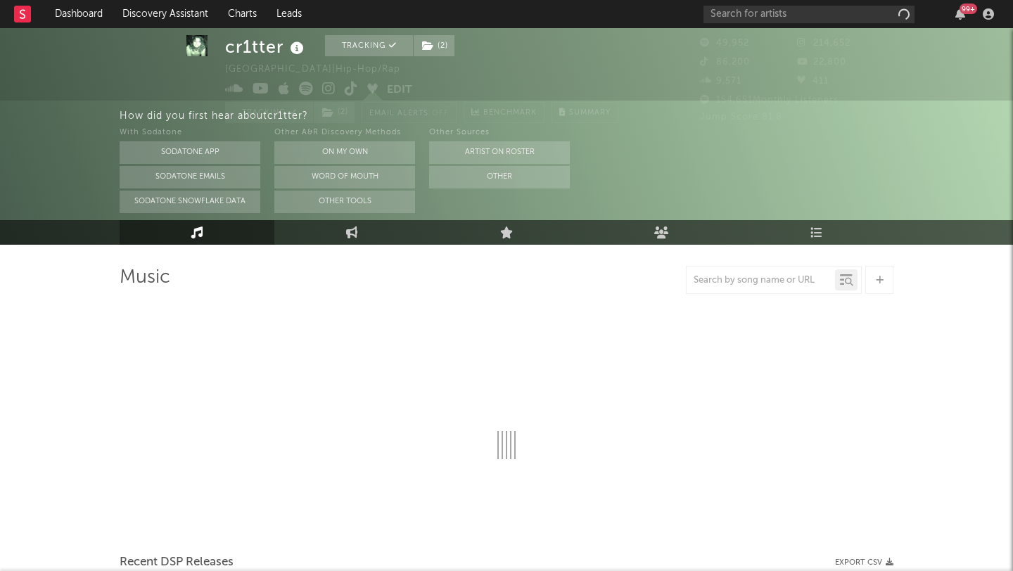
select select "6m"
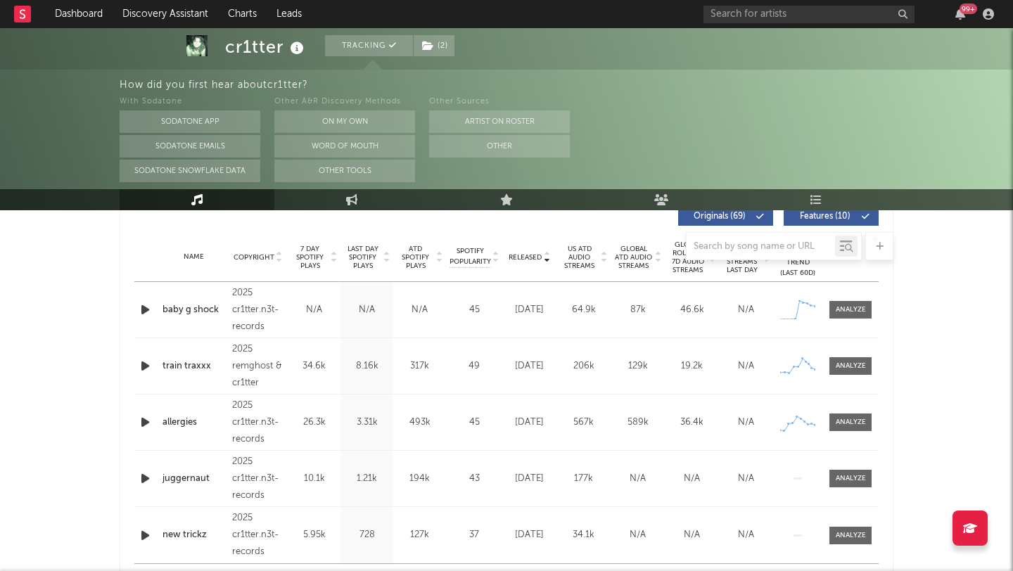
scroll to position [545, 0]
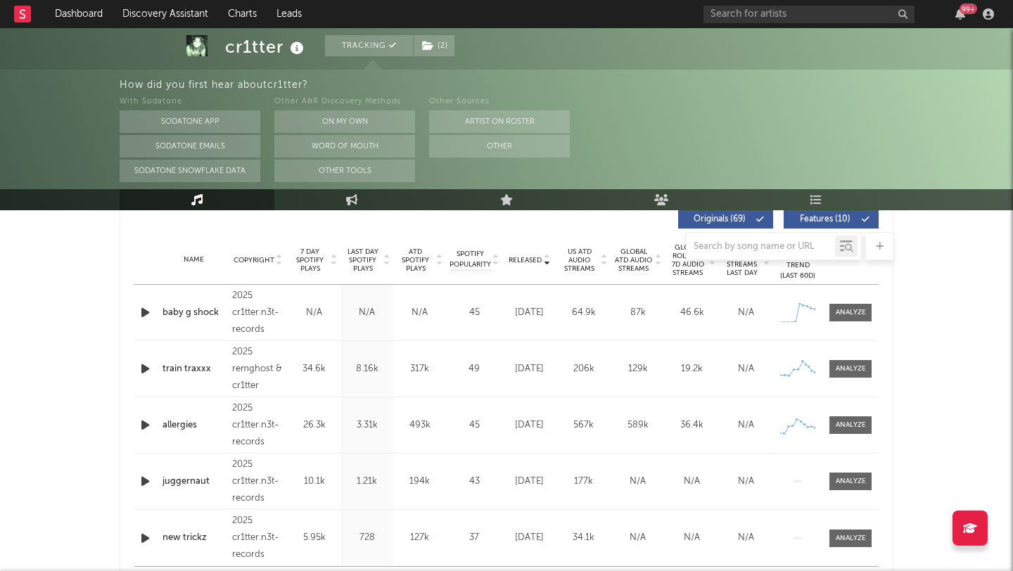
click at [318, 248] on div at bounding box center [507, 246] width 774 height 28
click at [851, 324] on div "Name baby g shock Copyright 2025 cr1tter.n3t-records Label cr1tter.n3t-records …" at bounding box center [506, 313] width 745 height 56
click at [851, 310] on div at bounding box center [851, 313] width 30 height 11
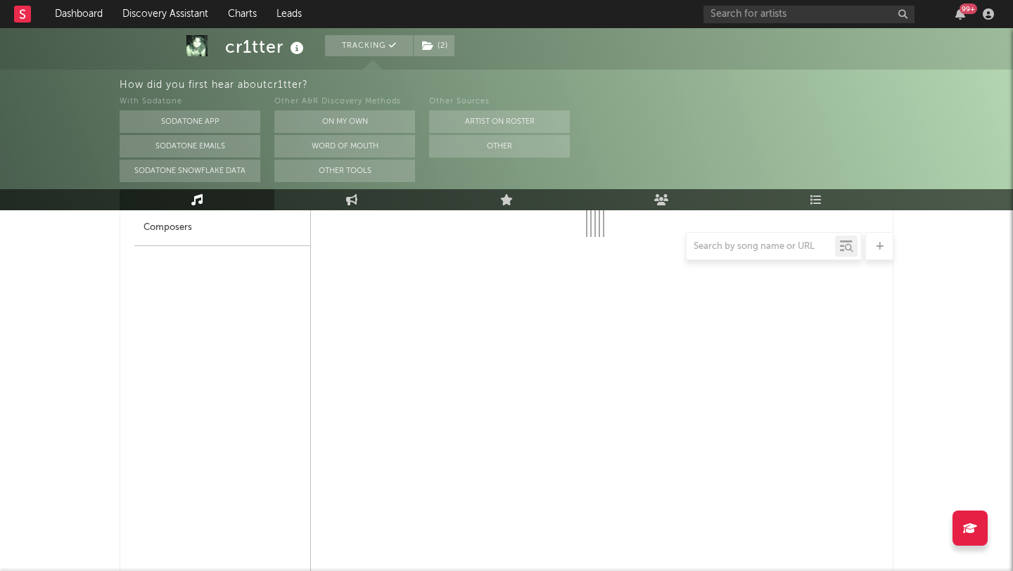
select select "1w"
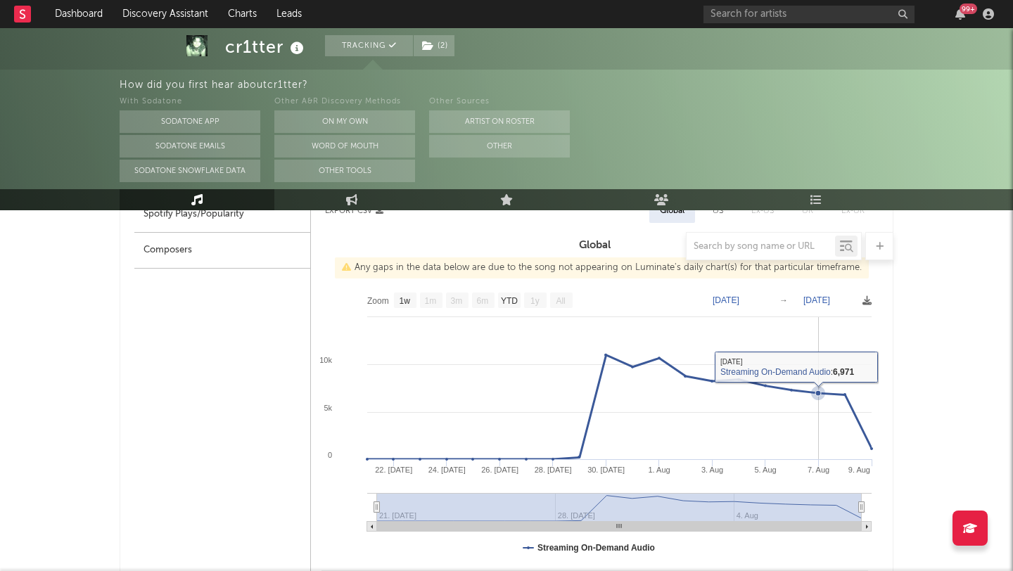
scroll to position [511, 0]
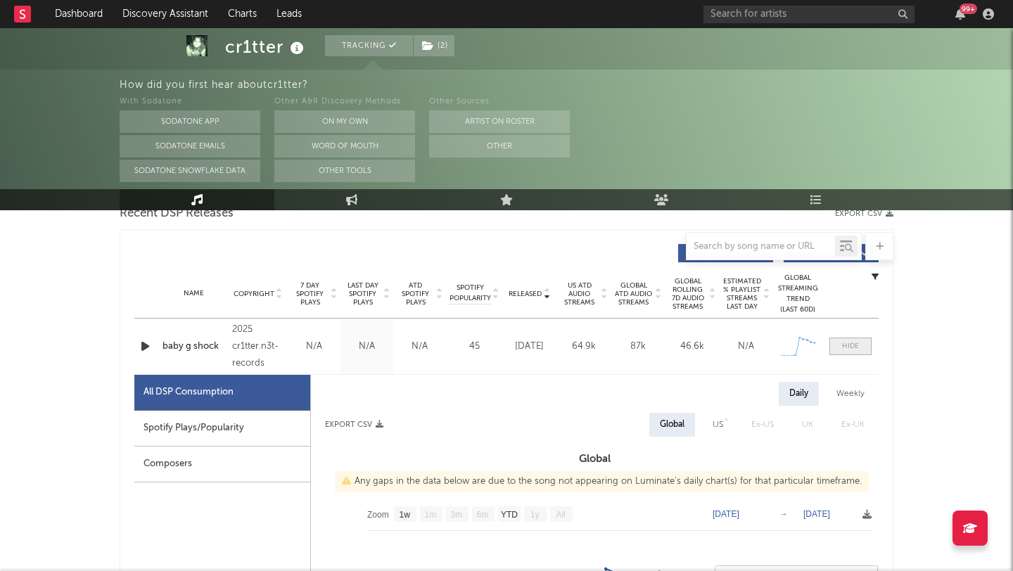
click at [859, 346] on span at bounding box center [851, 347] width 42 height 18
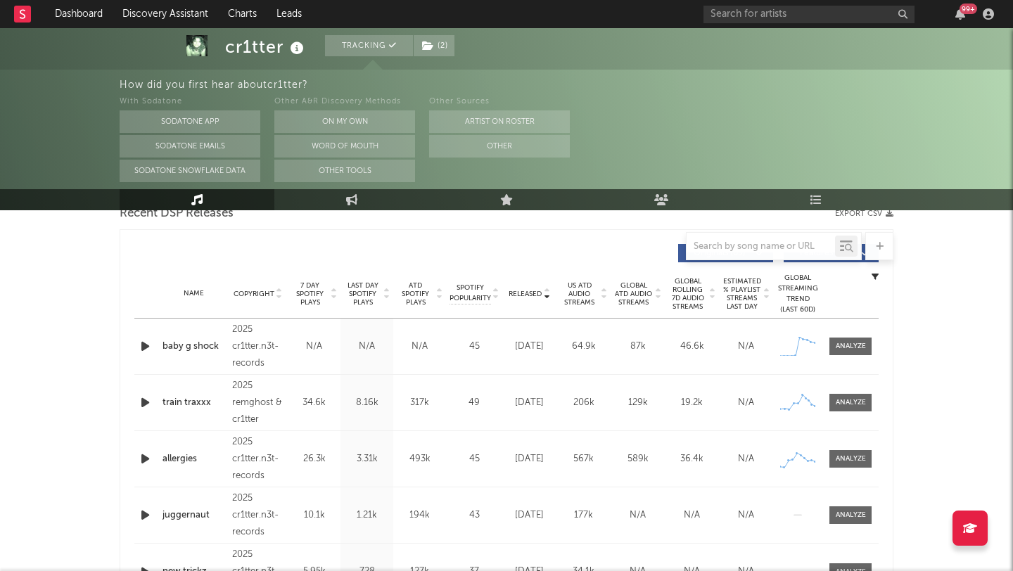
scroll to position [0, 0]
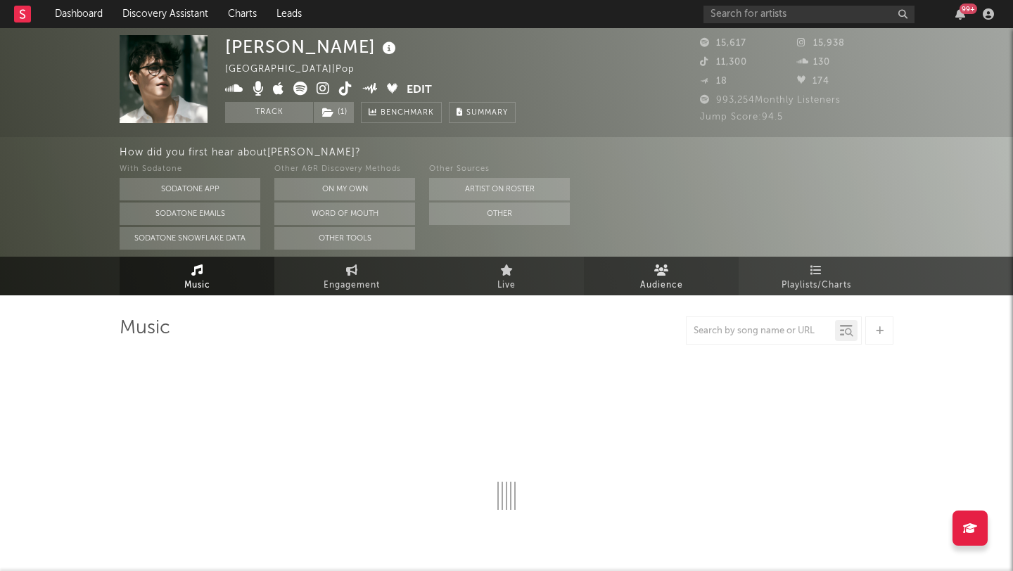
select select "6m"
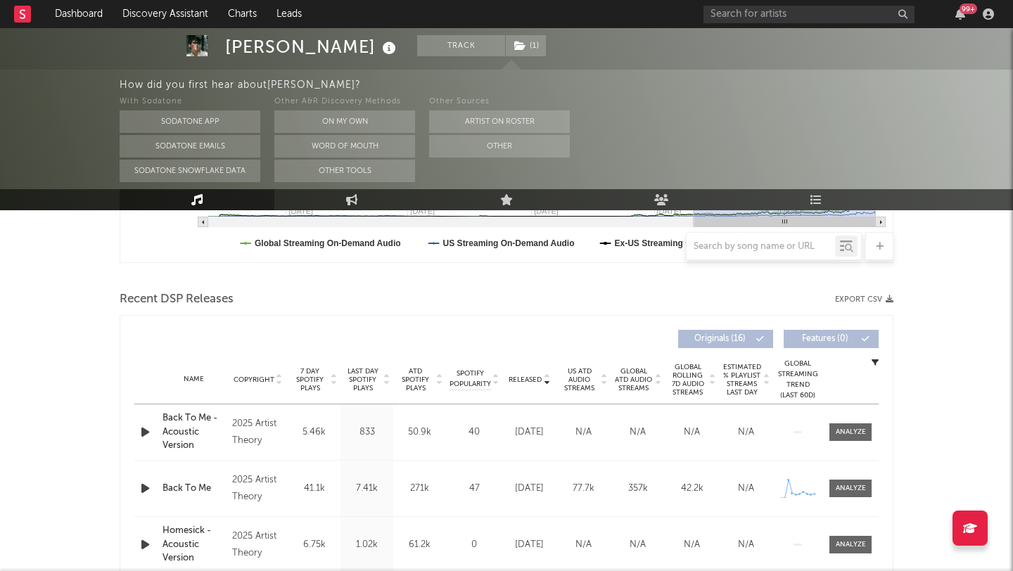
scroll to position [441, 0]
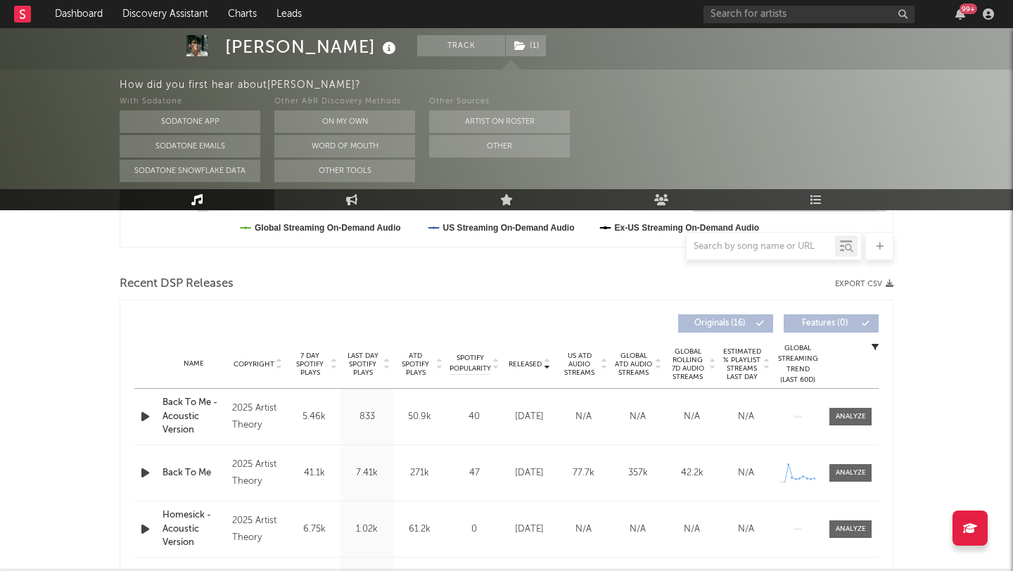
click at [361, 367] on span "Last Day Spotify Plays" at bounding box center [362, 364] width 37 height 25
click at [315, 367] on span "7 Day Spotify Plays" at bounding box center [309, 364] width 37 height 25
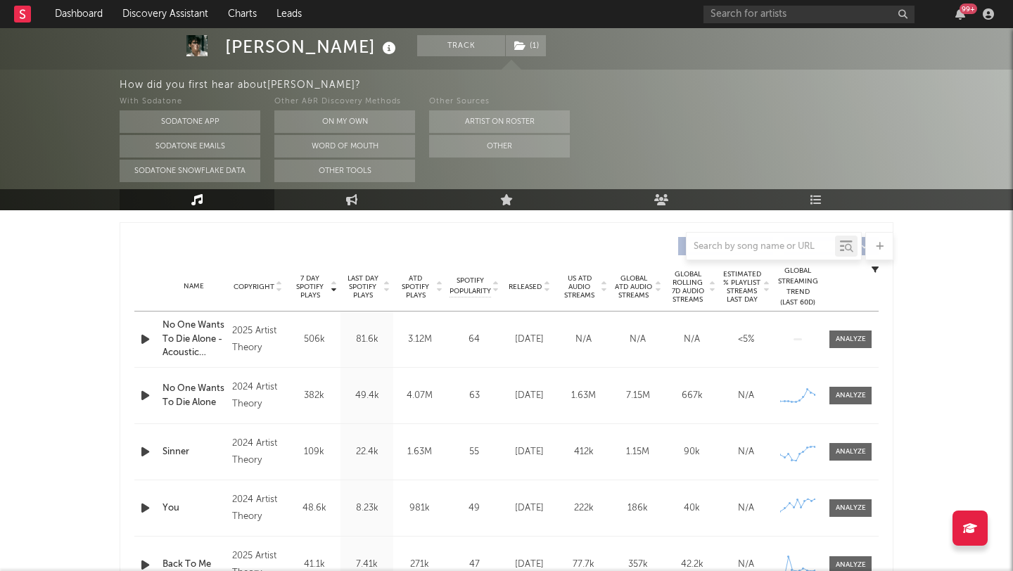
scroll to position [538, 0]
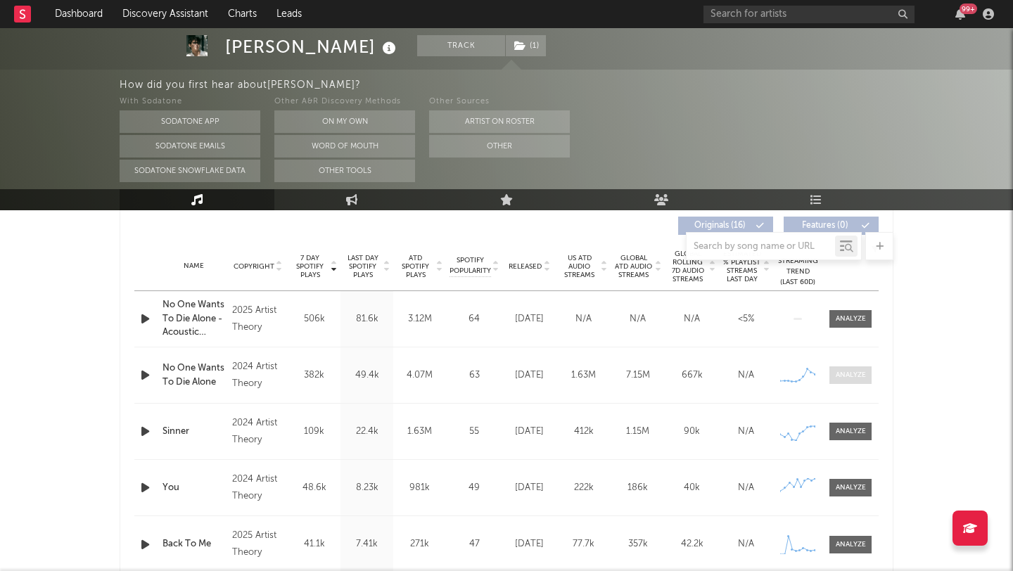
click at [847, 377] on div at bounding box center [851, 375] width 30 height 11
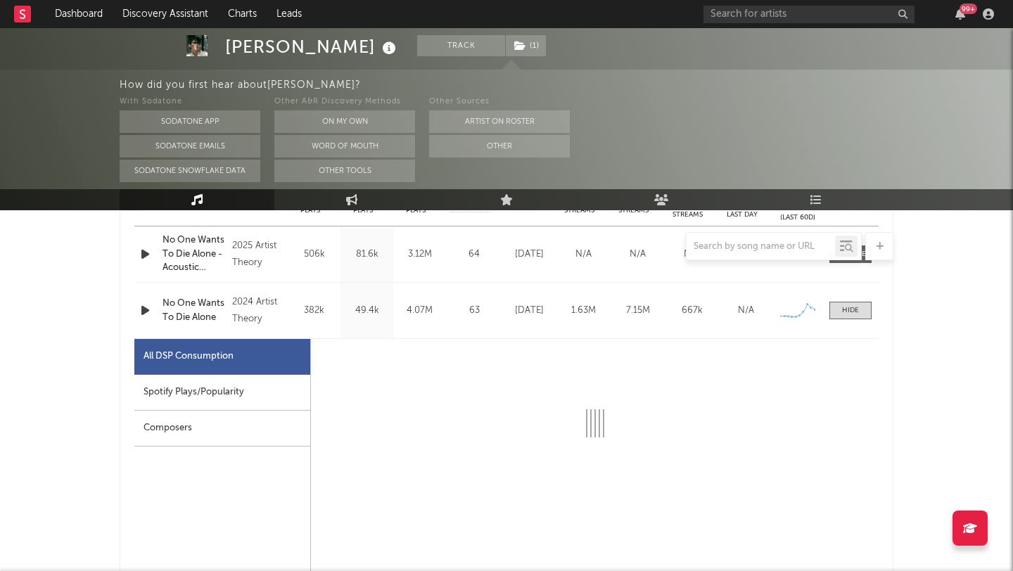
scroll to position [680, 0]
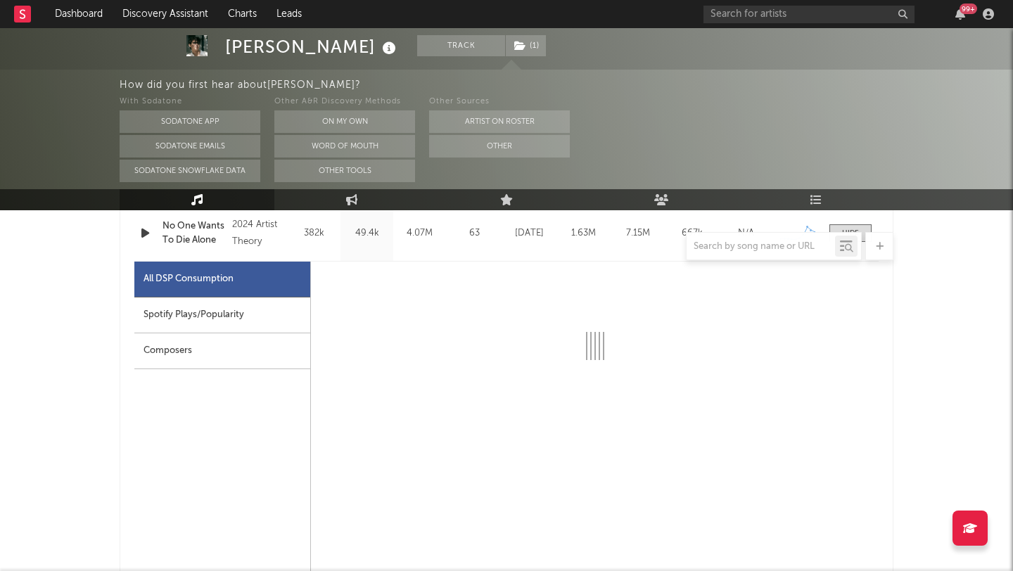
select select "6m"
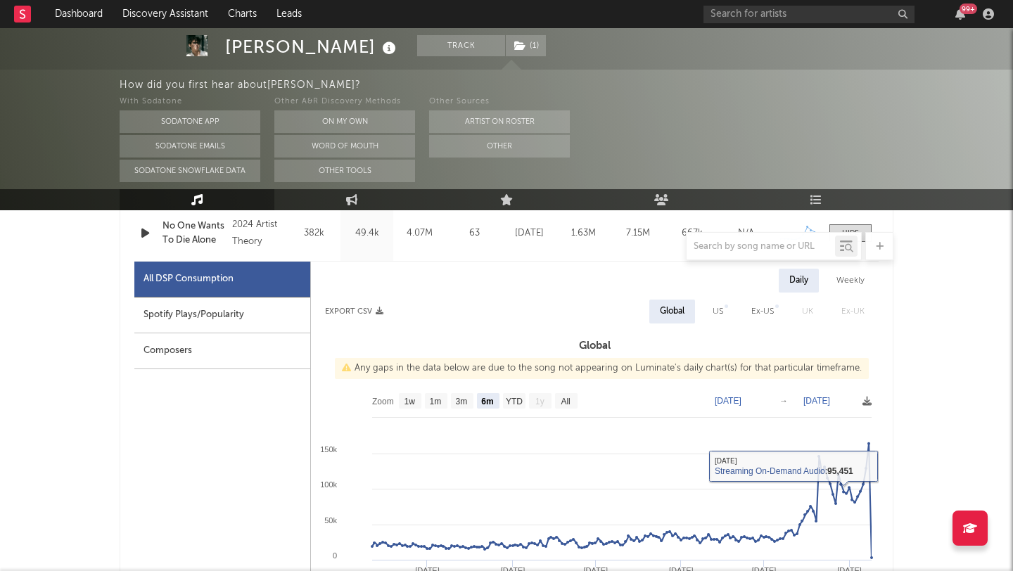
click at [707, 312] on div "US" at bounding box center [718, 312] width 32 height 24
select select "6m"
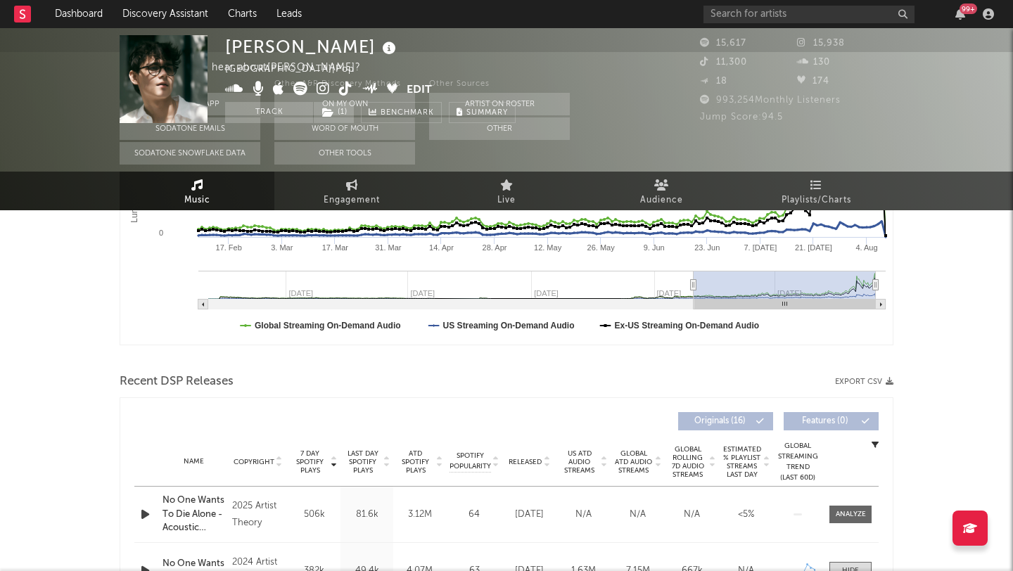
scroll to position [0, 0]
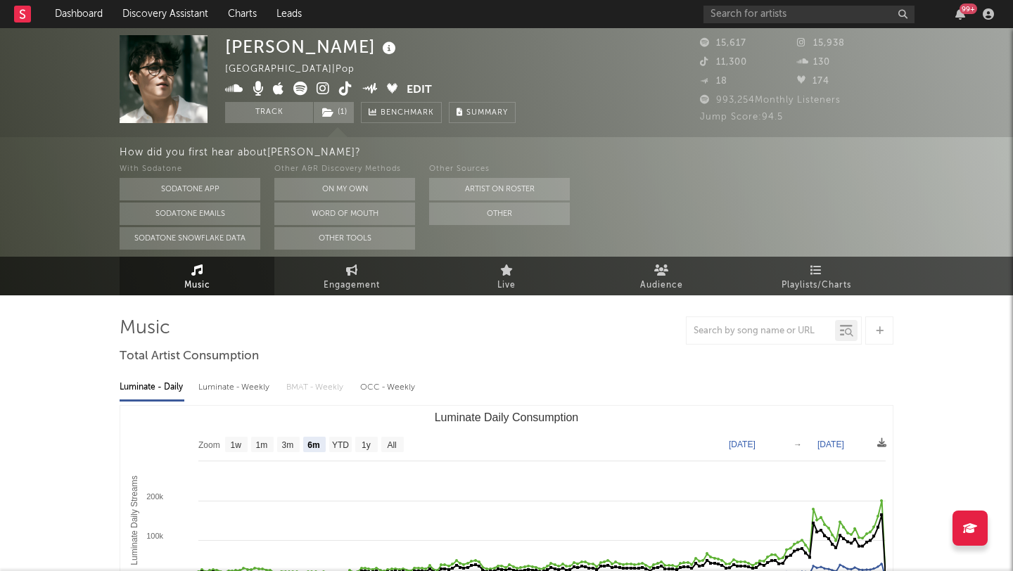
click at [339, 87] on icon at bounding box center [345, 89] width 13 height 14
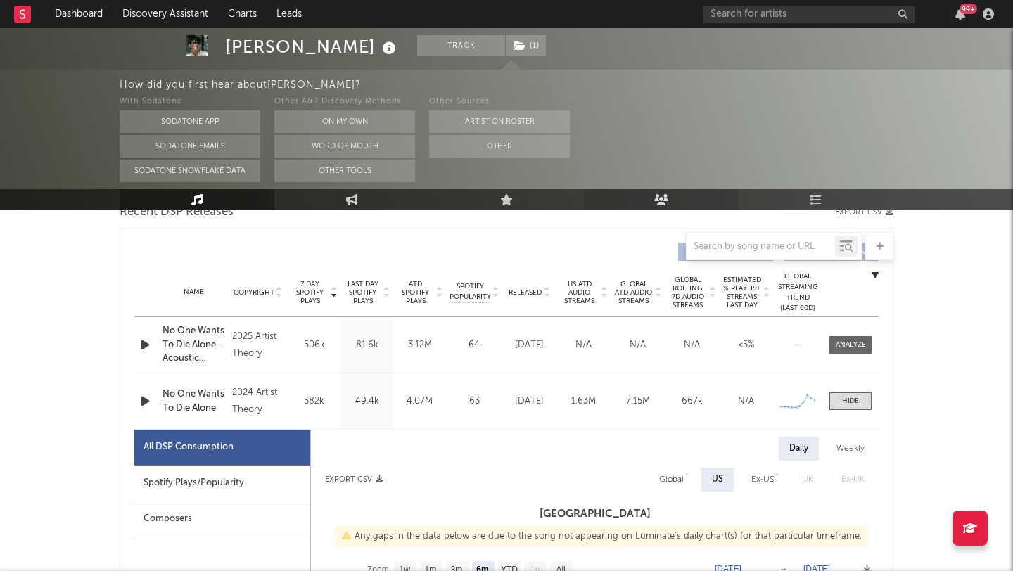
scroll to position [512, 0]
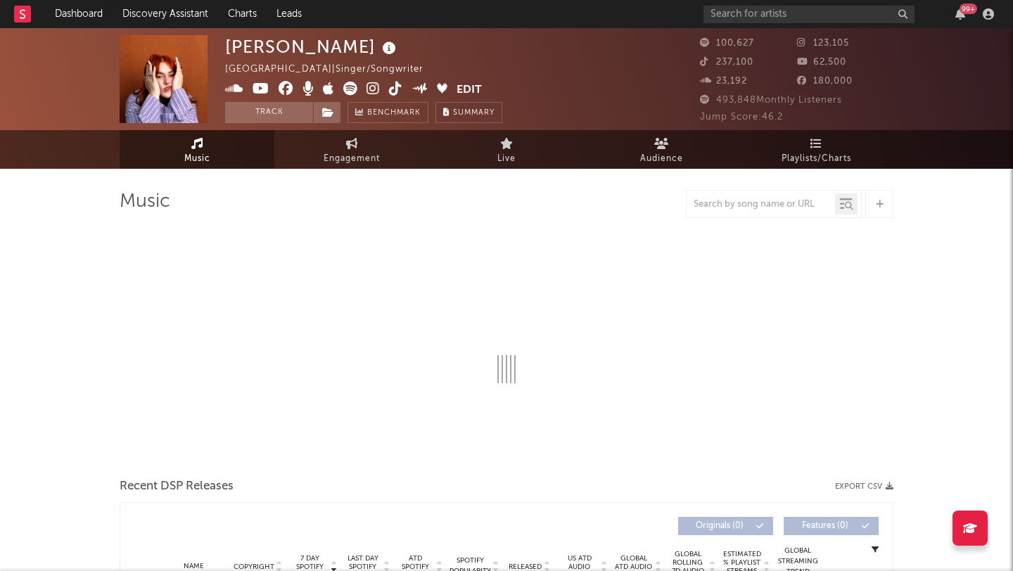
click at [392, 90] on icon at bounding box center [395, 89] width 13 height 14
select select "6m"
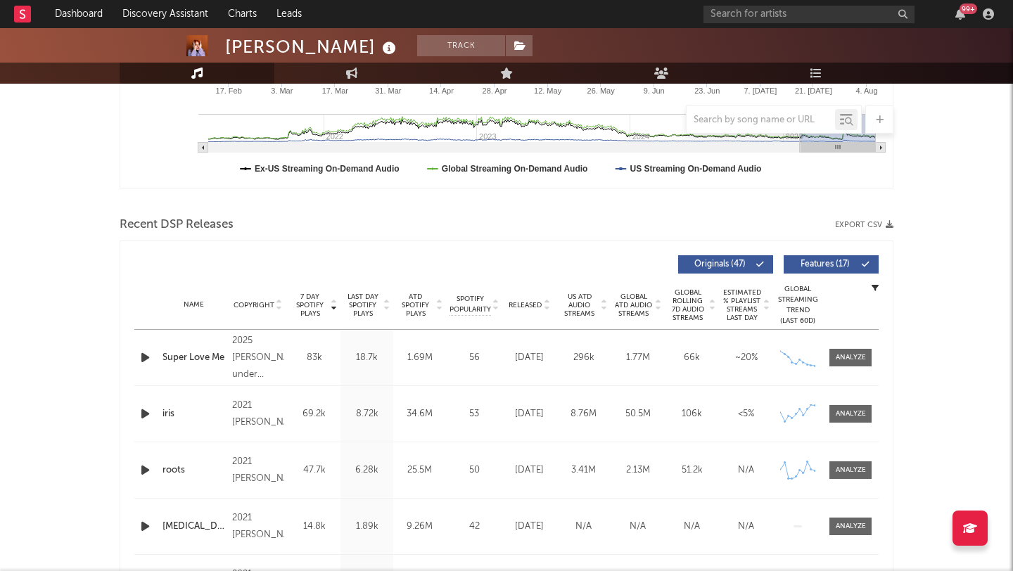
scroll to position [379, 0]
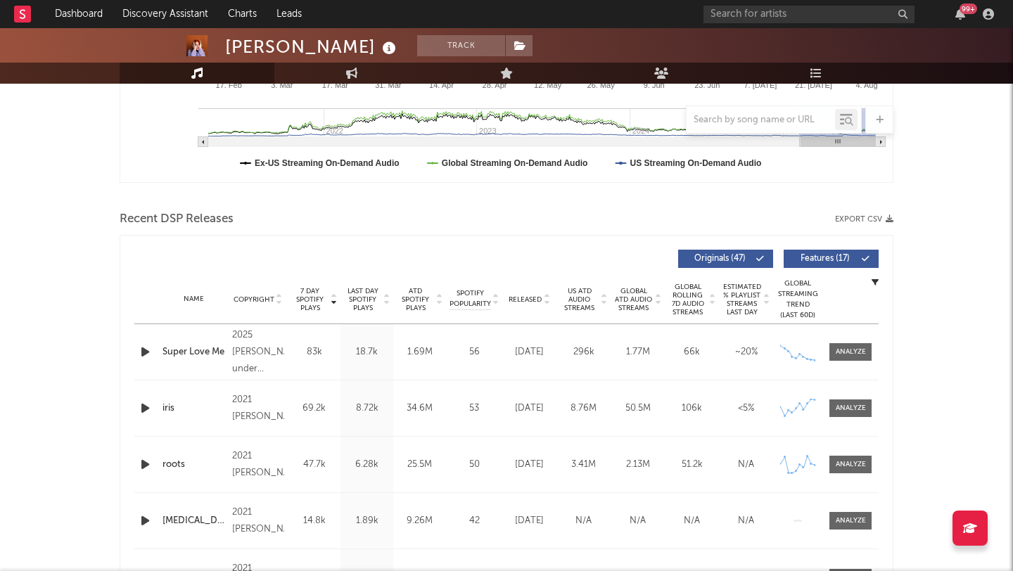
click at [538, 303] on span "Released" at bounding box center [525, 300] width 33 height 8
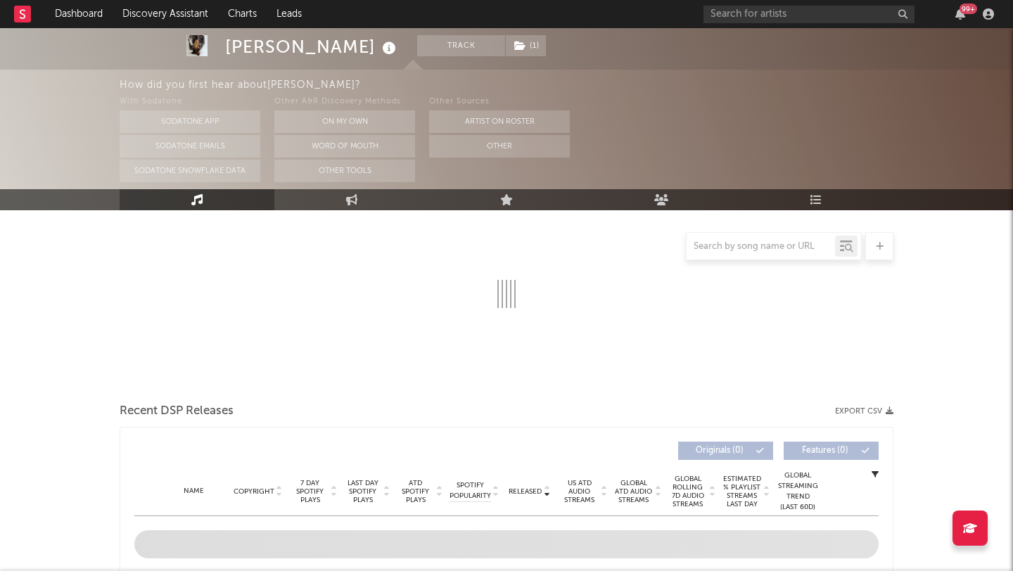
select select "1w"
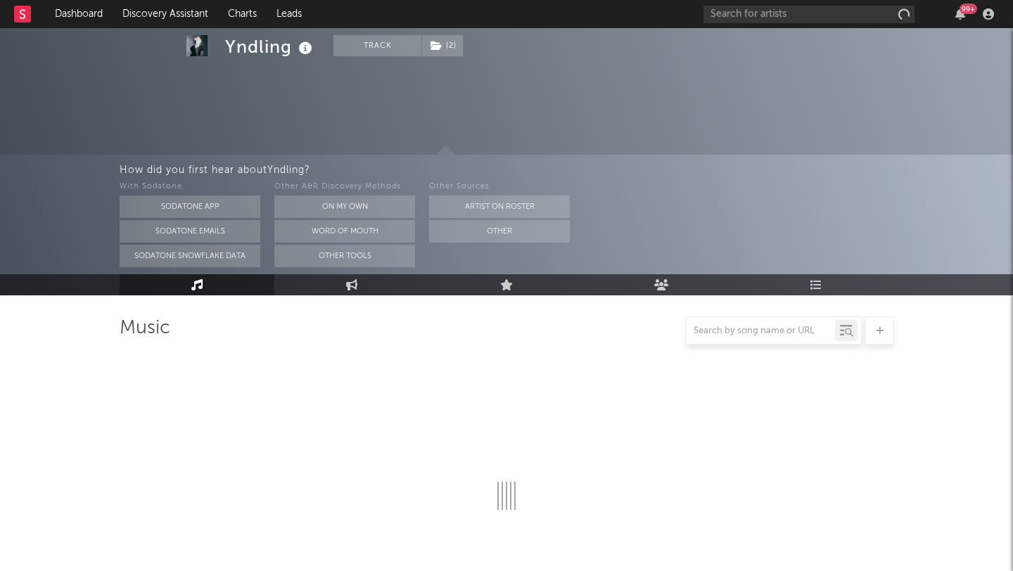
scroll to position [163, 0]
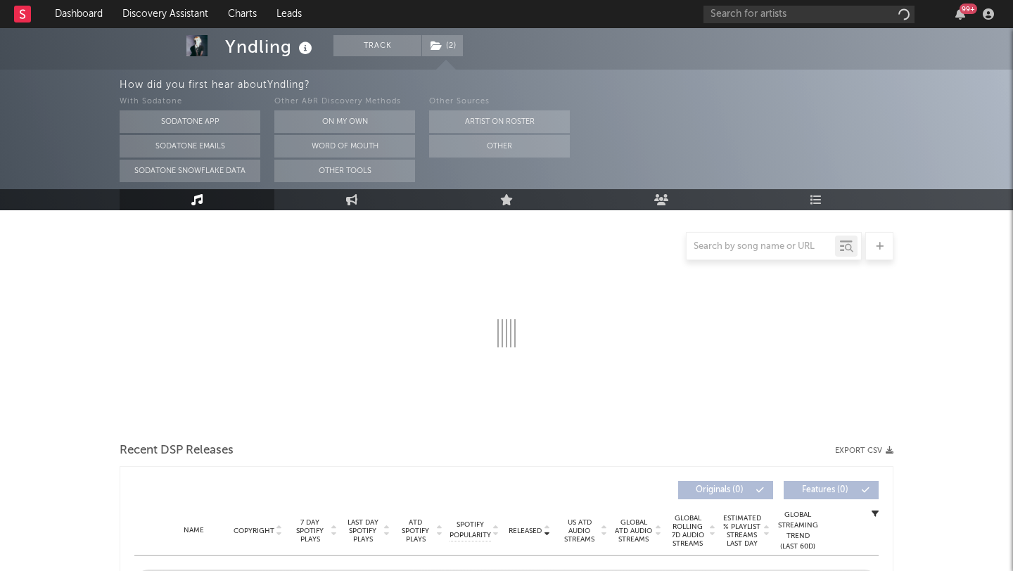
select select "6m"
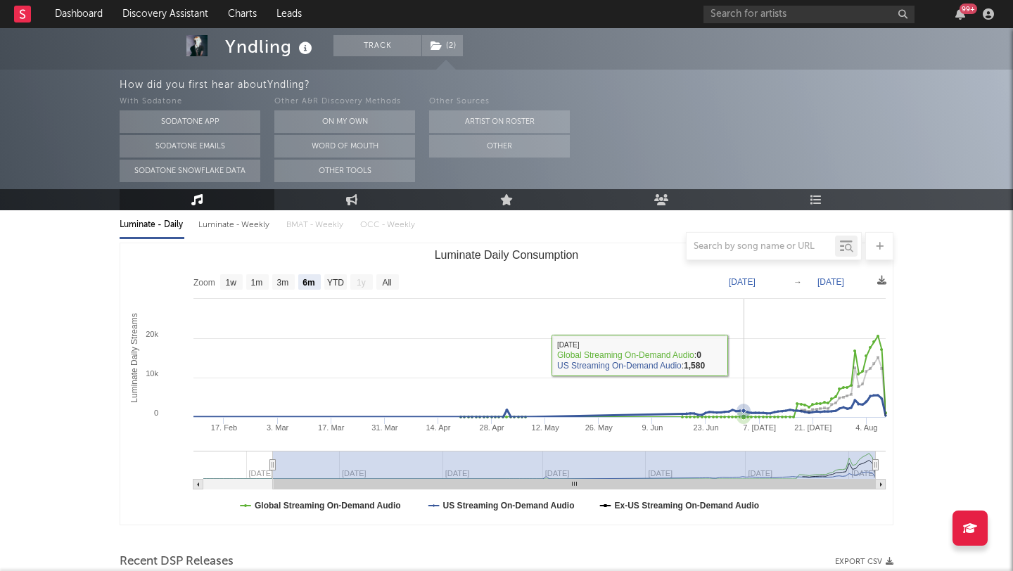
scroll to position [120, 0]
